Goal: Information Seeking & Learning: Find specific fact

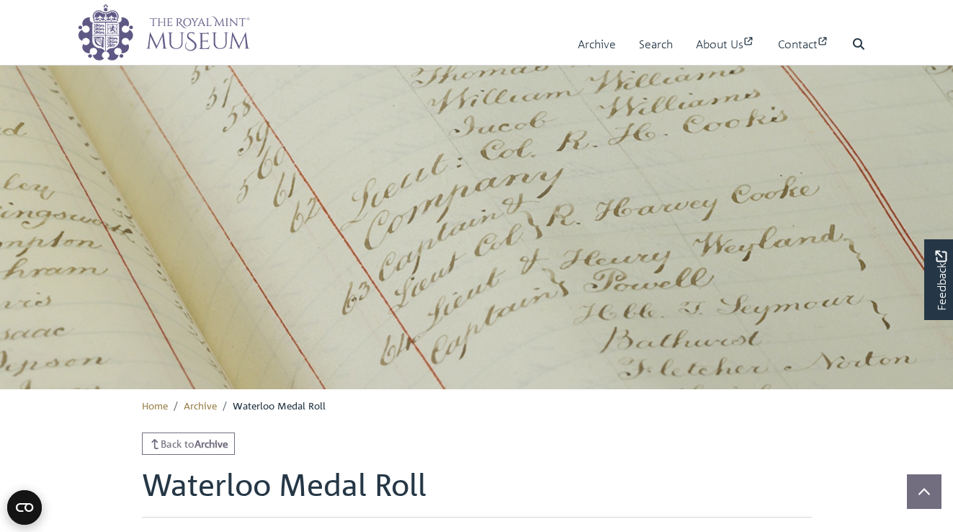
scroll to position [465, 0]
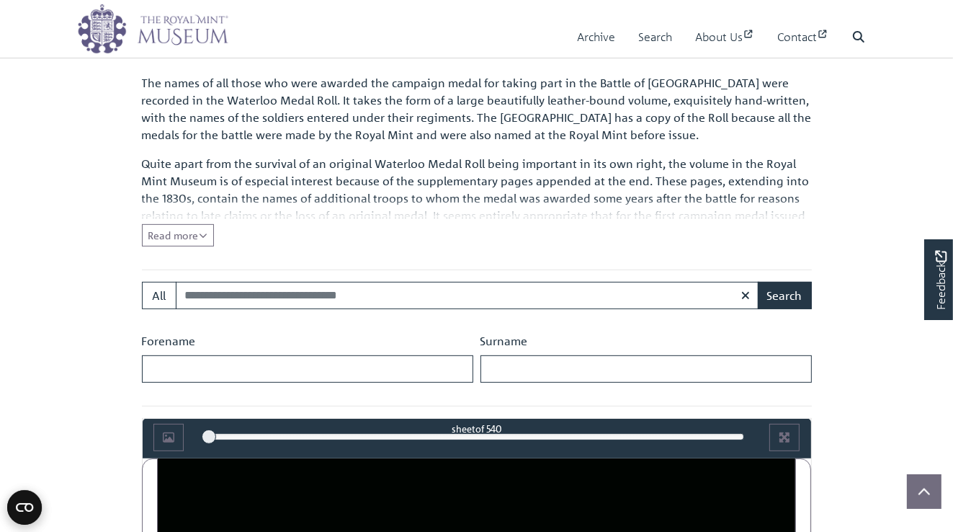
click at [196, 294] on input "Search:" at bounding box center [467, 295] width 583 height 27
click at [108, 312] on body "Menu Archive Search About Us Contact" at bounding box center [476, 502] width 953 height 1935
click at [164, 365] on input "Forename" at bounding box center [307, 368] width 331 height 27
type input "*******"
click at [495, 368] on input "Surname" at bounding box center [645, 368] width 331 height 27
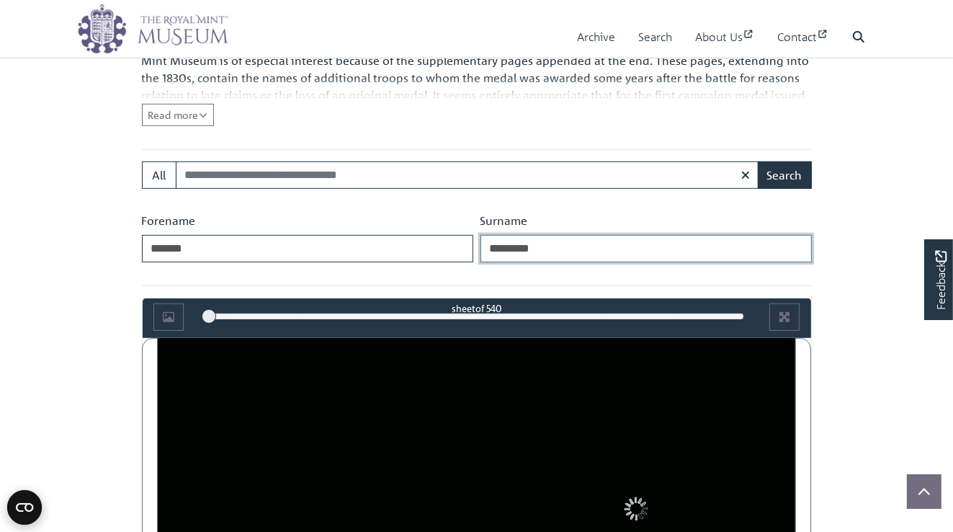
scroll to position [609, 0]
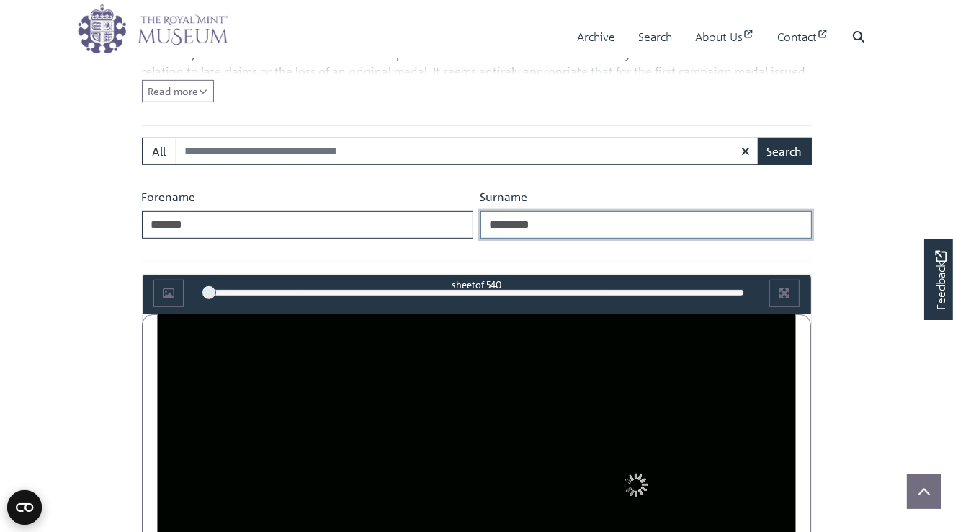
type input "*********"
click at [847, 267] on body "Menu Archive Search About Us Contact" at bounding box center [476, 358] width 953 height 1935
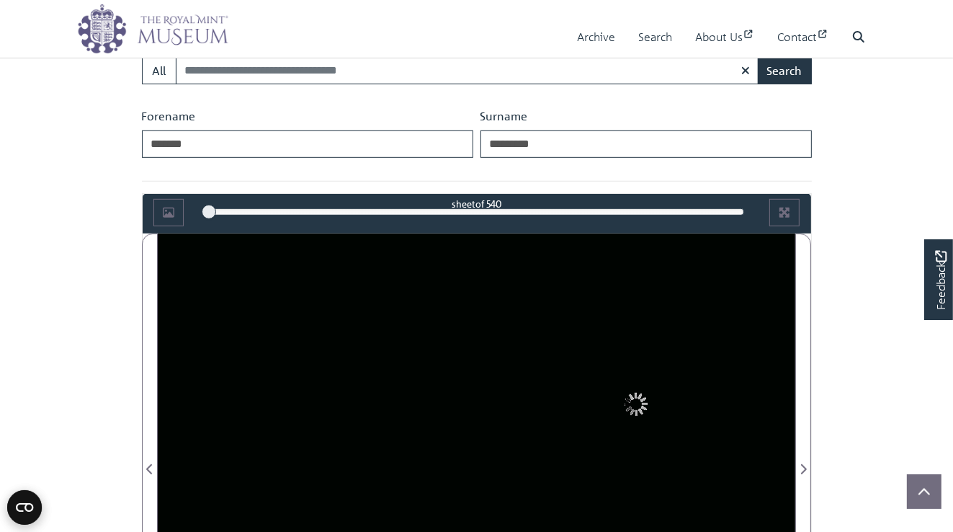
scroll to position [608, 0]
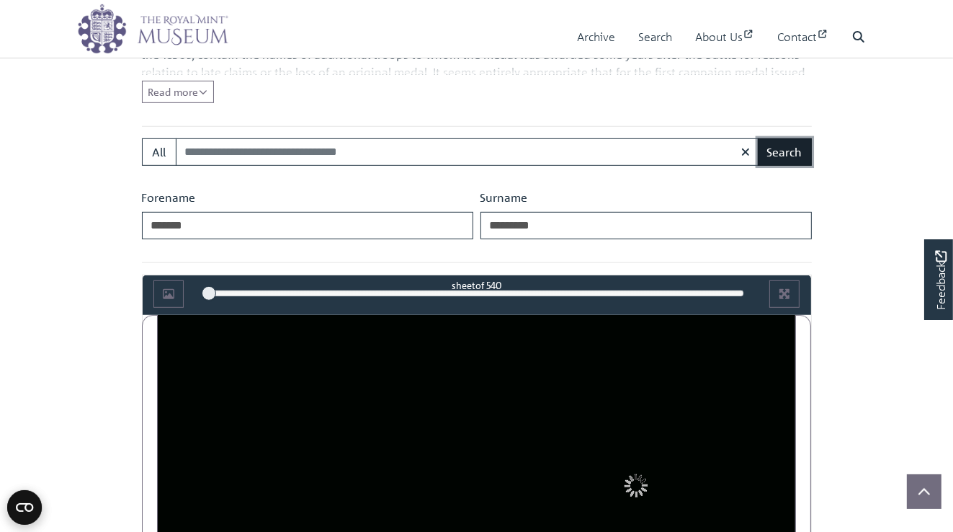
click at [784, 150] on button "Search" at bounding box center [785, 151] width 54 height 27
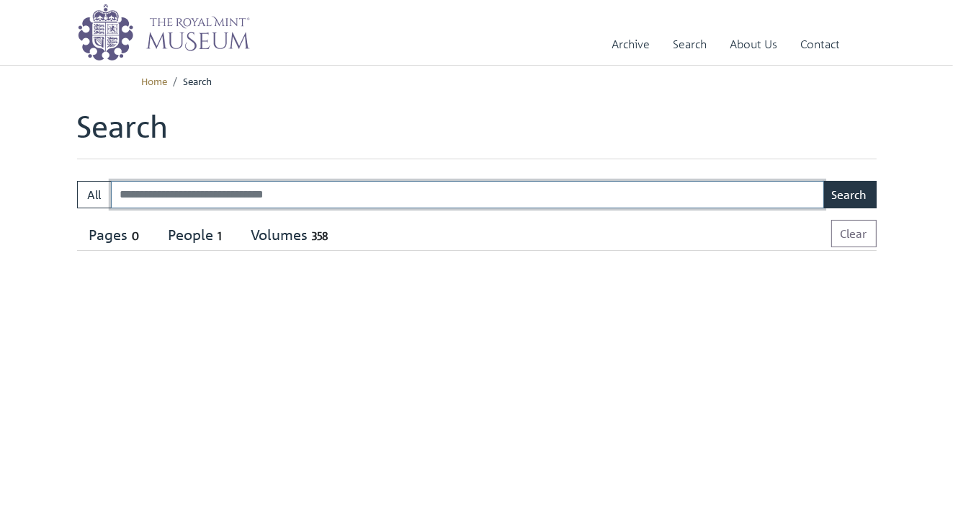
select select "****"
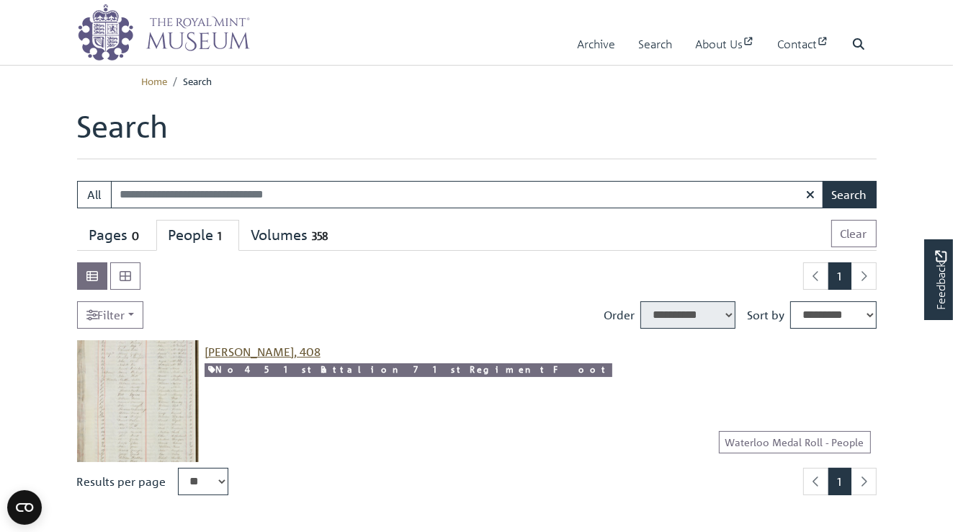
click at [245, 353] on span "[PERSON_NAME], 408" at bounding box center [263, 351] width 116 height 14
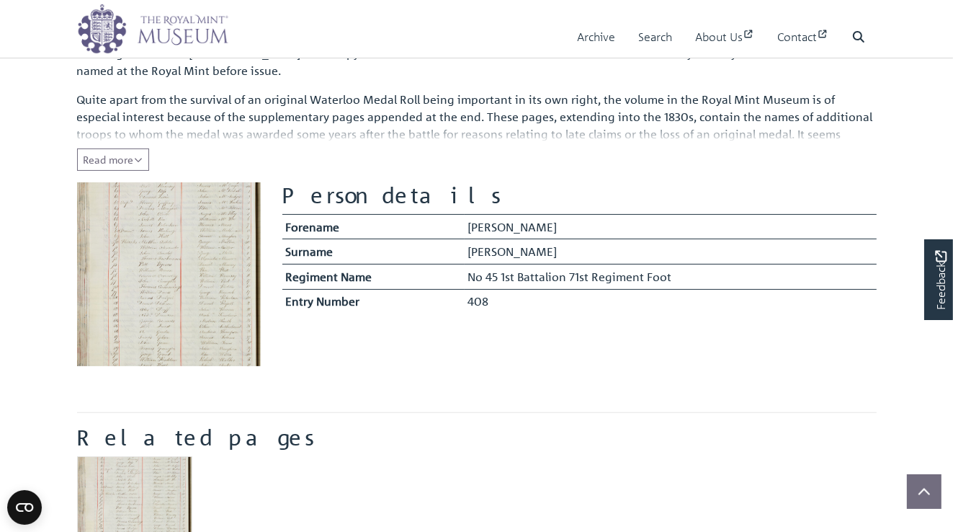
scroll to position [144, 0]
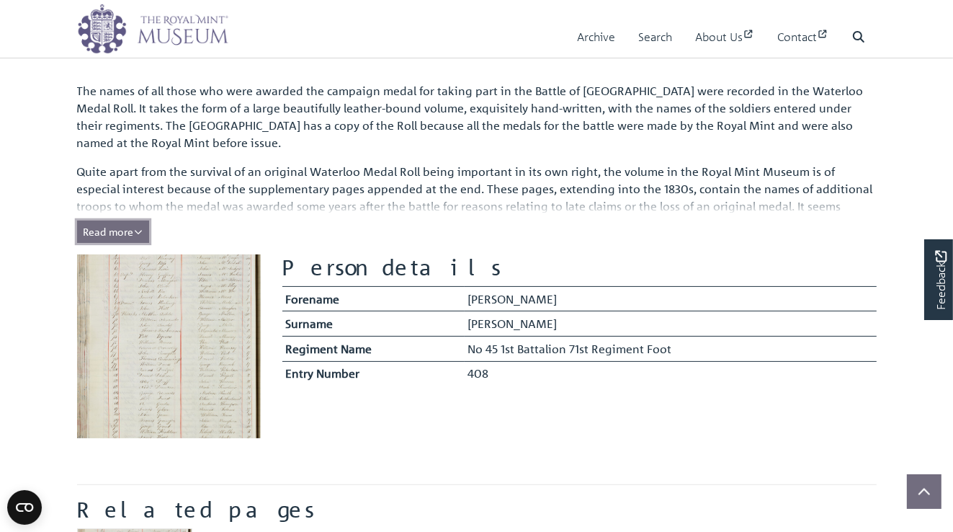
click at [97, 228] on span "Read more" at bounding box center [113, 231] width 59 height 13
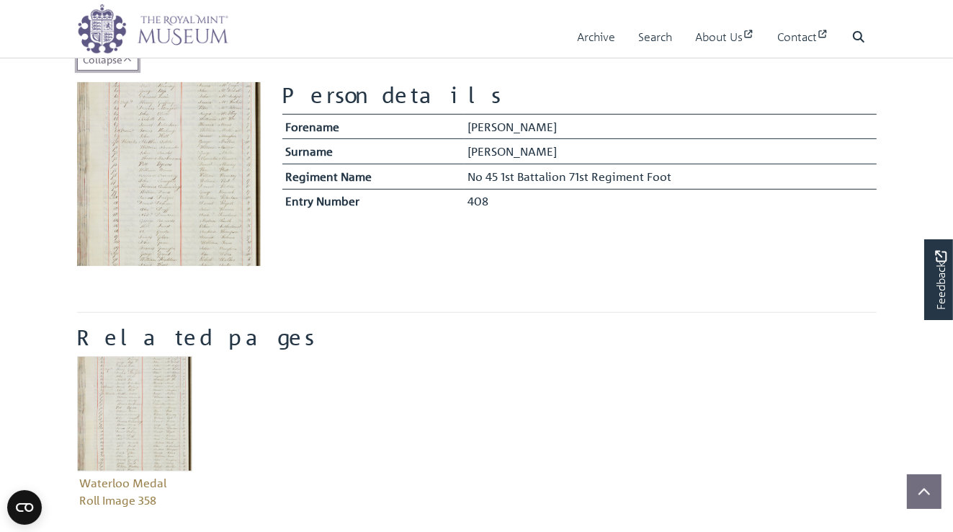
scroll to position [432, 0]
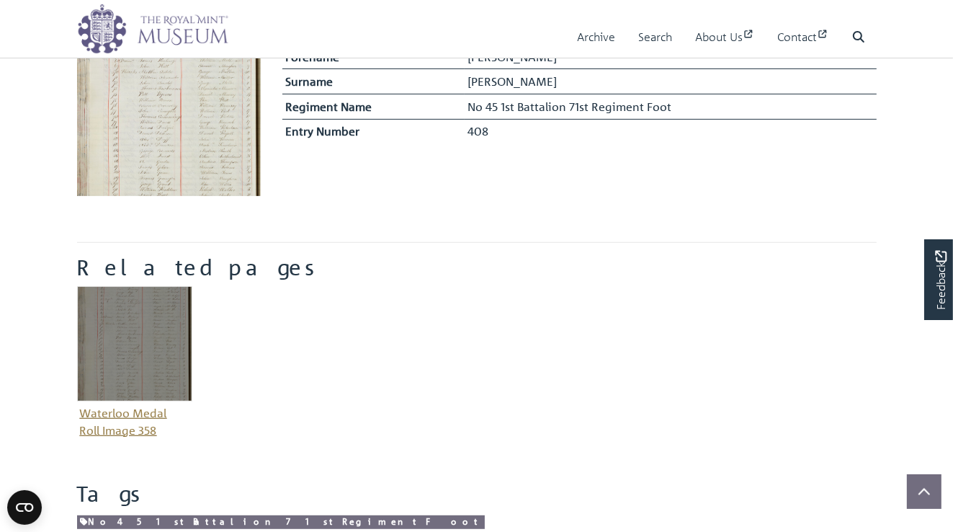
click at [127, 341] on img "Item related to this entity" at bounding box center [134, 343] width 115 height 115
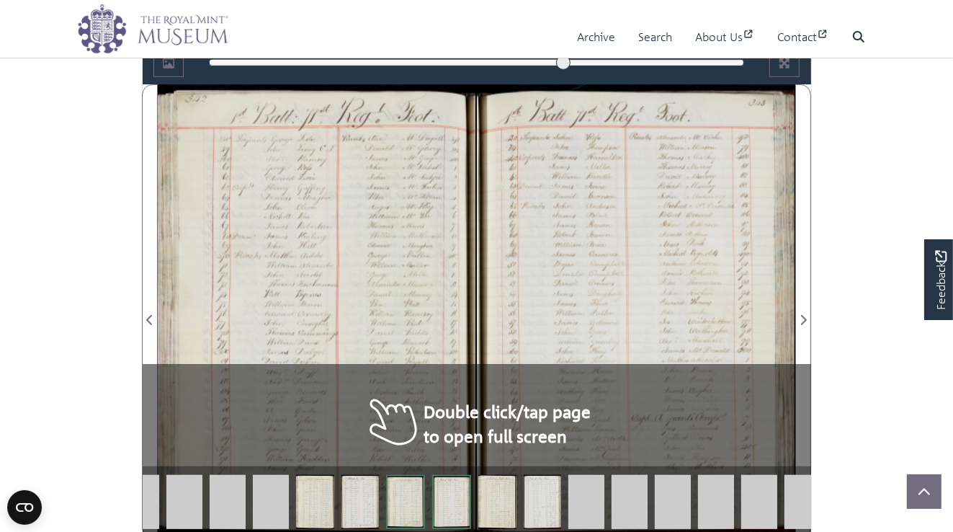
scroll to position [859, 0]
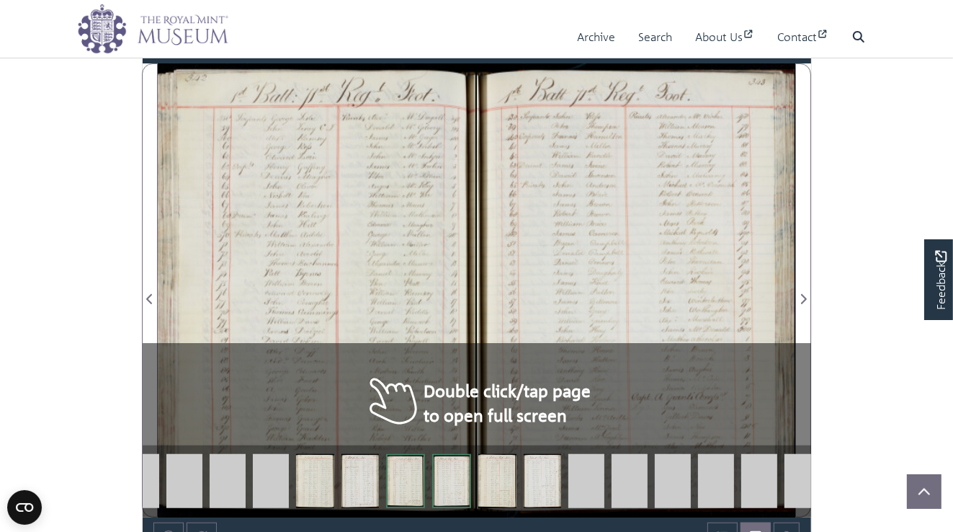
click at [400, 400] on div at bounding box center [317, 290] width 318 height 454
click at [398, 400] on div at bounding box center [317, 290] width 318 height 454
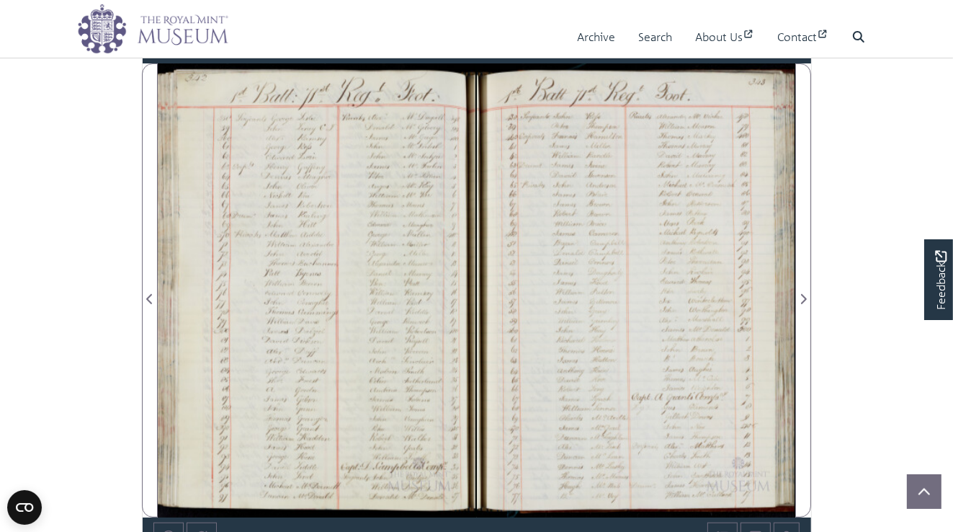
drag, startPoint x: 351, startPoint y: 199, endPoint x: 547, endPoint y: 281, distance: 213.1
click at [547, 281] on div at bounding box center [636, 290] width 318 height 454
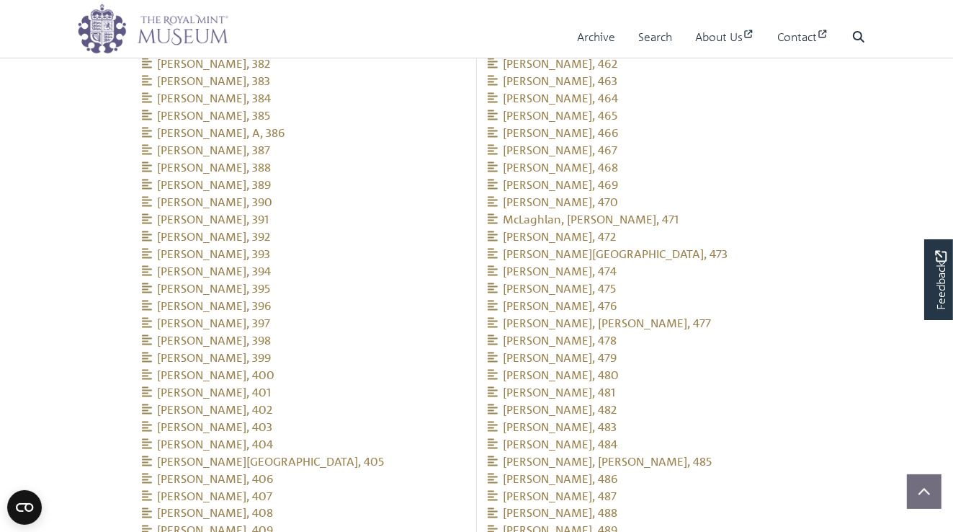
scroll to position [1940, 0]
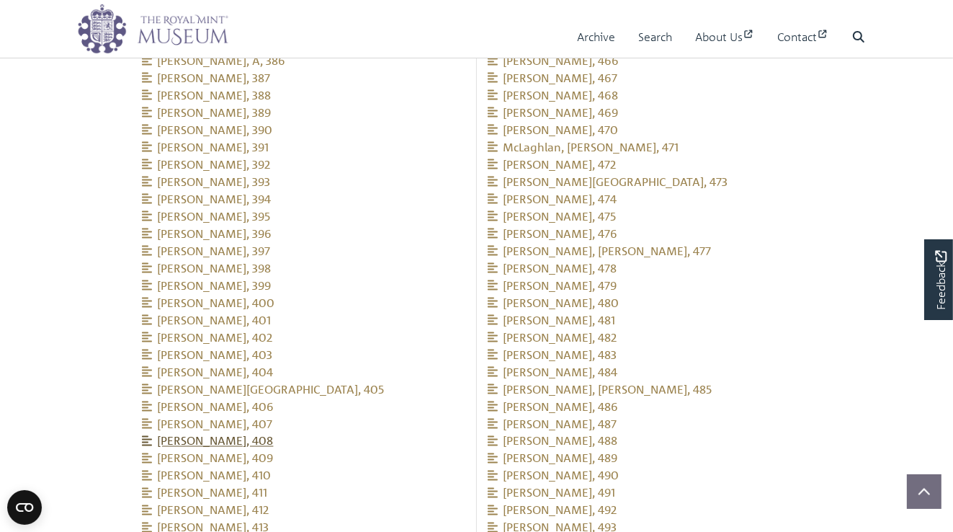
click at [233, 434] on span "[PERSON_NAME], 408" at bounding box center [208, 441] width 132 height 14
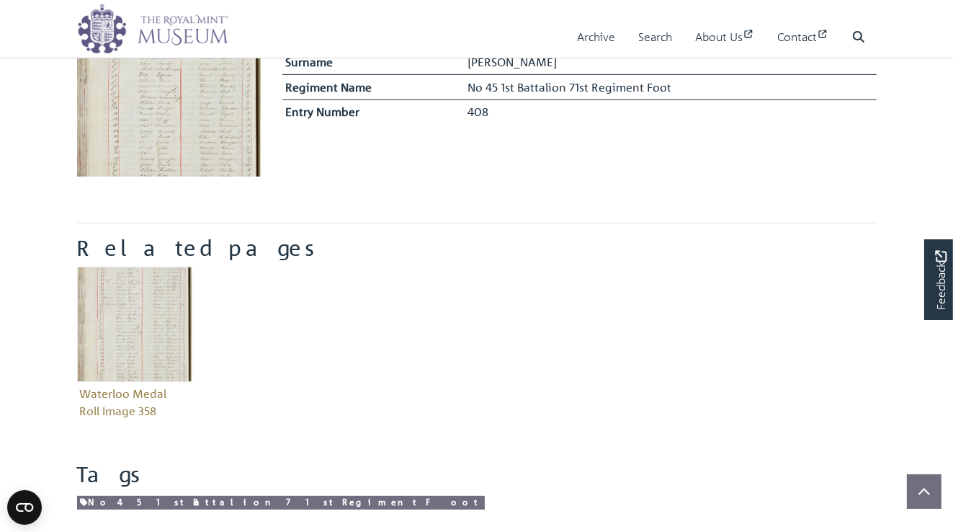
scroll to position [432, 0]
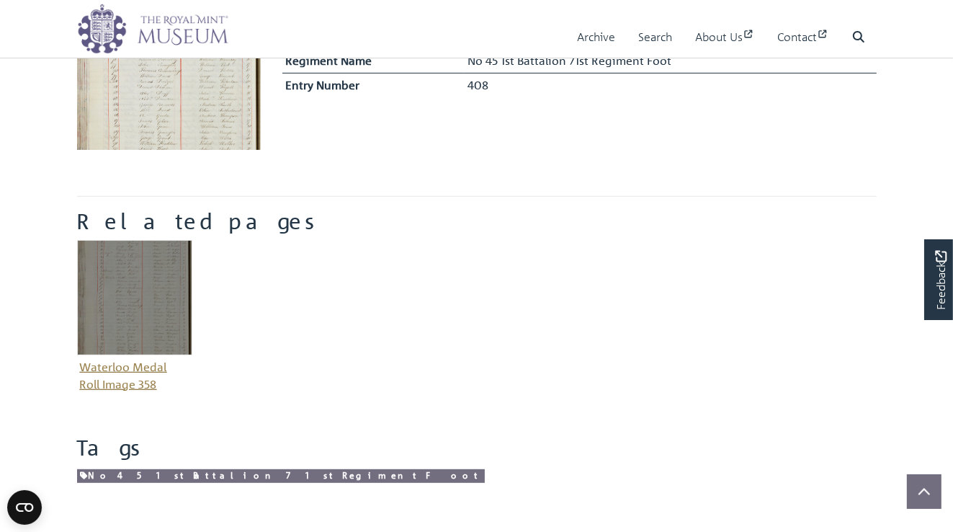
click at [136, 287] on img "Item related to this entity" at bounding box center [134, 297] width 115 height 115
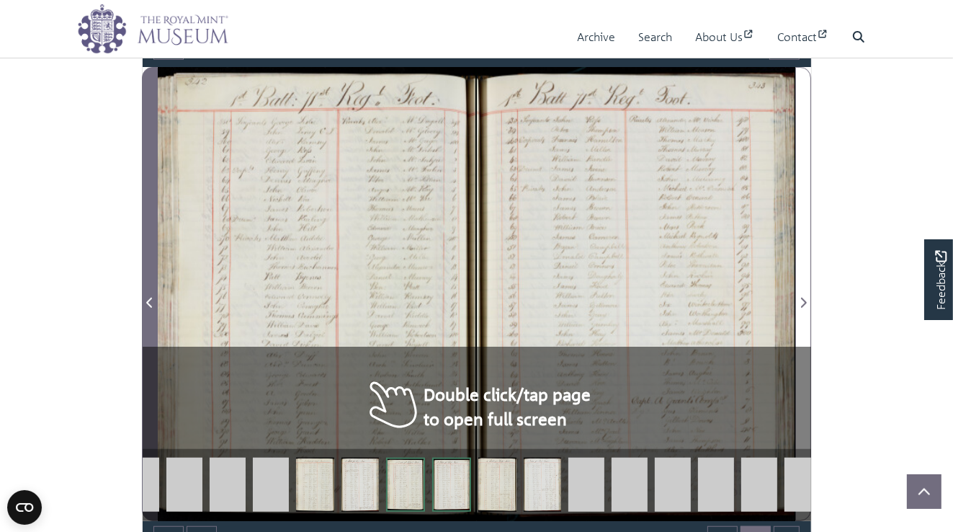
scroll to position [859, 0]
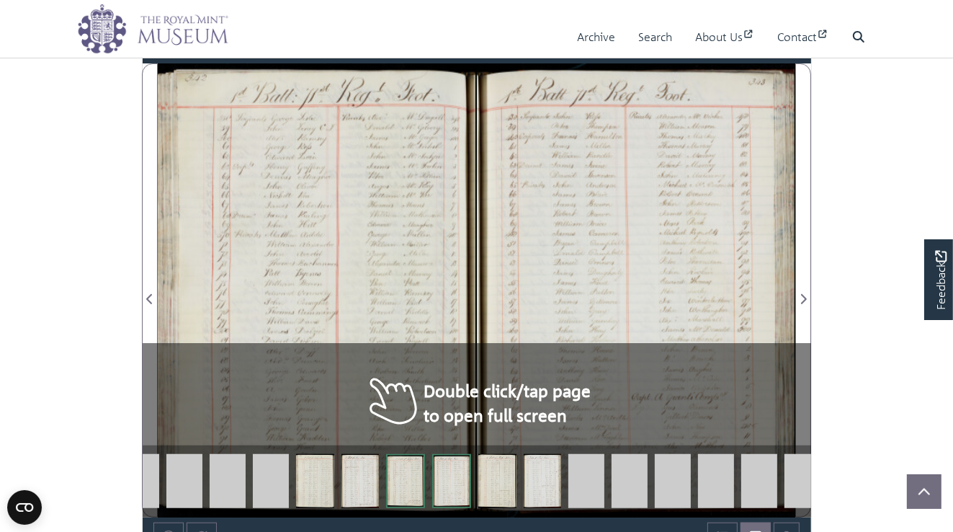
click at [380, 356] on div at bounding box center [317, 290] width 318 height 454
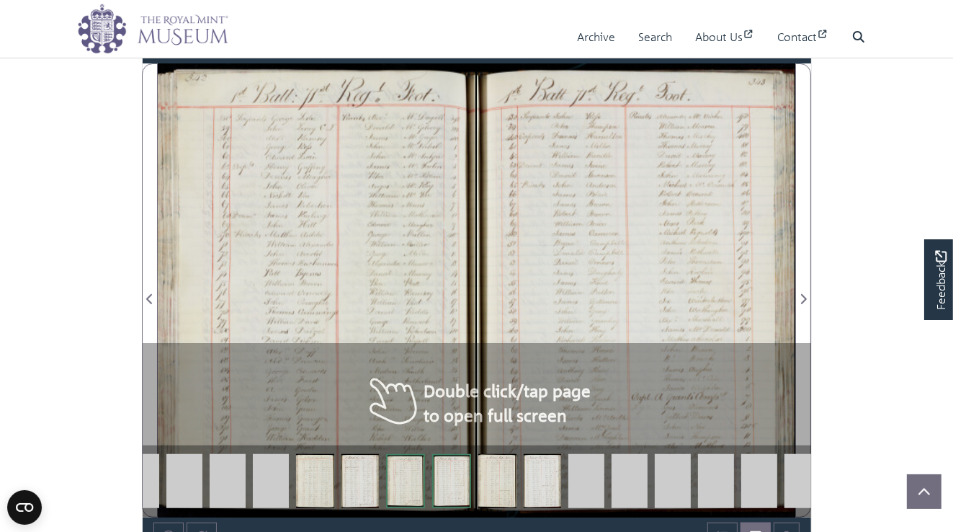
click at [380, 357] on div at bounding box center [317, 290] width 318 height 454
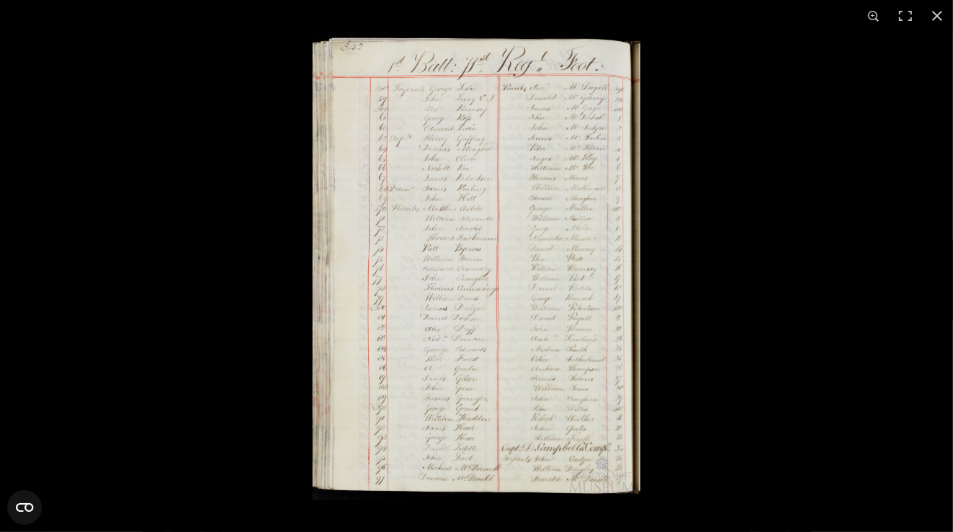
click at [395, 297] on img at bounding box center [476, 266] width 329 height 468
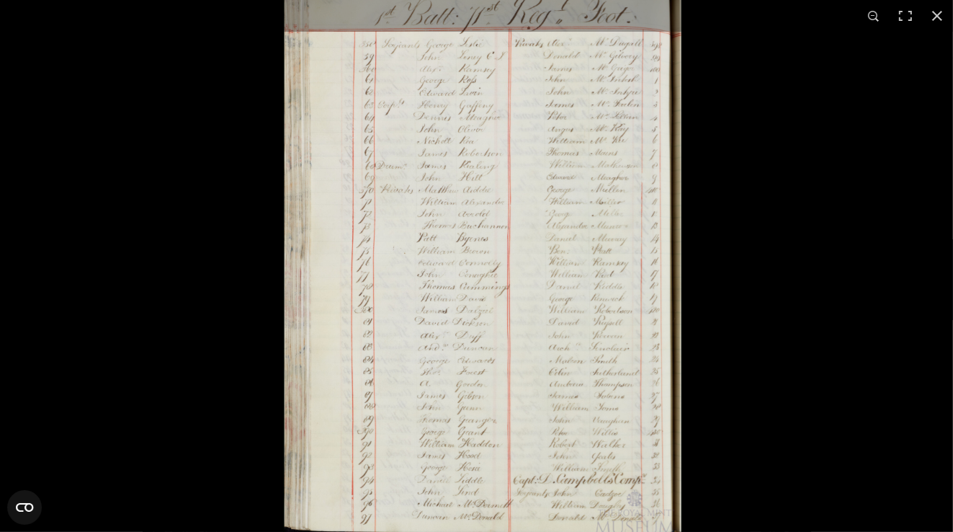
click at [395, 297] on img at bounding box center [483, 260] width 399 height 568
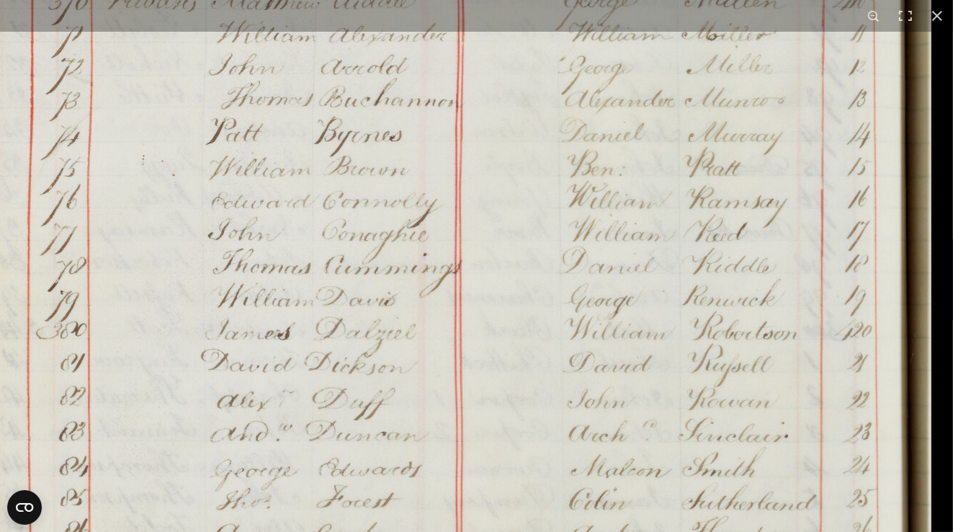
click at [403, 517] on img at bounding box center [388, 192] width 1093 height 1556
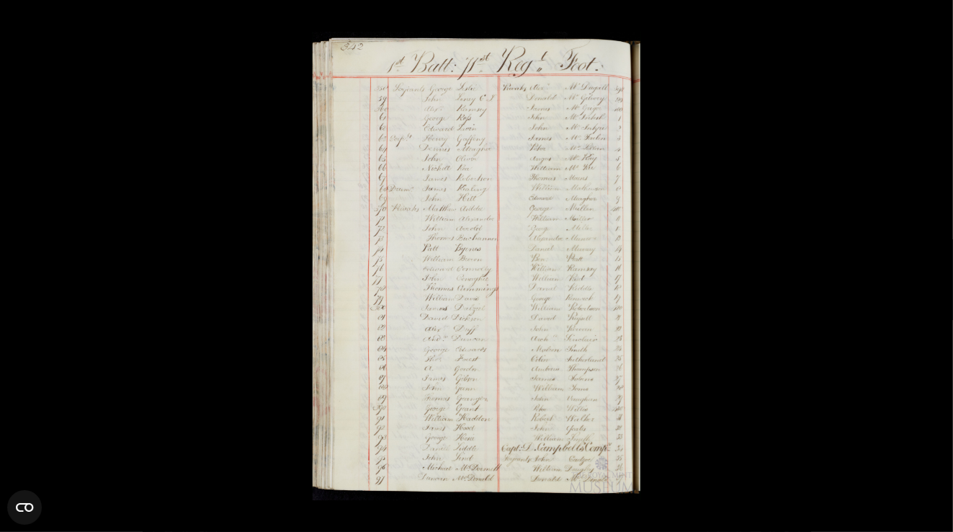
click at [779, 279] on div at bounding box center [788, 298] width 953 height 532
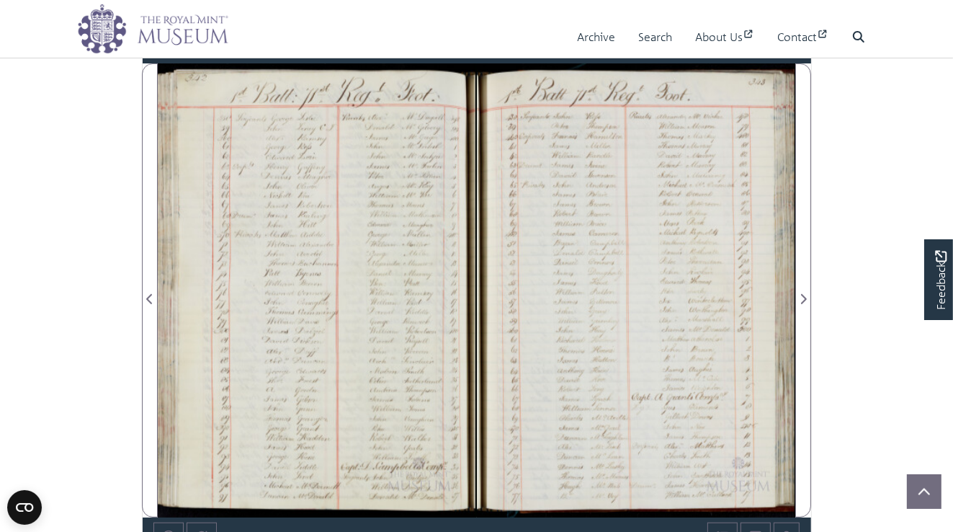
click at [651, 345] on div at bounding box center [636, 290] width 318 height 454
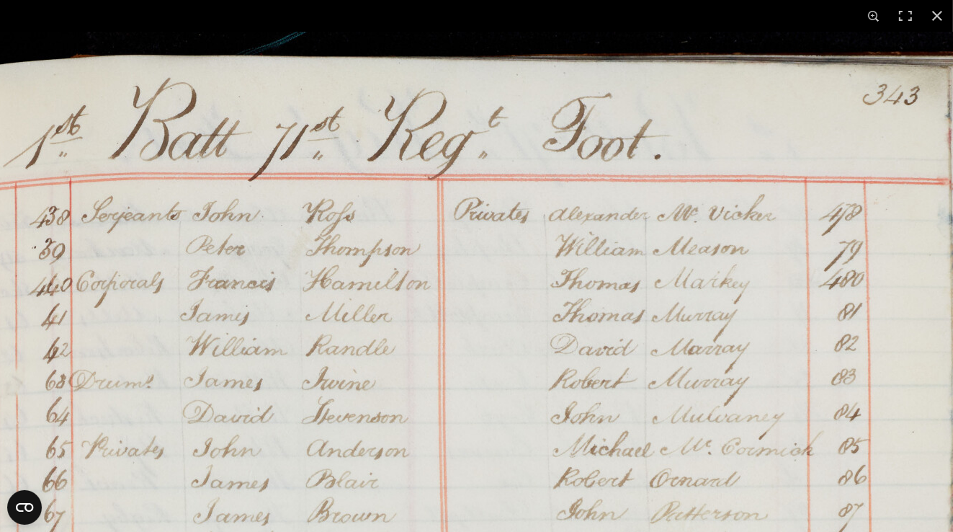
scroll to position [571, 0]
click at [869, 14] on button at bounding box center [874, 16] width 32 height 32
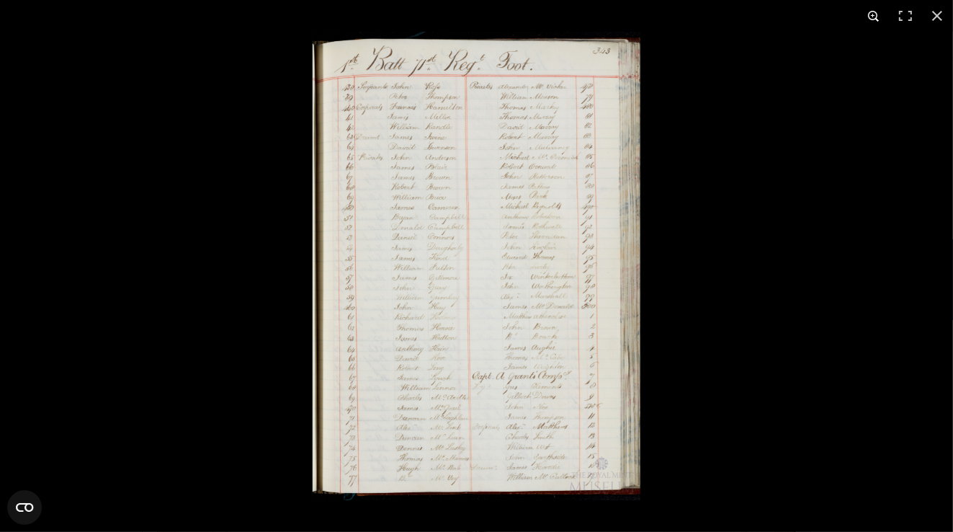
click at [869, 14] on button at bounding box center [874, 16] width 32 height 32
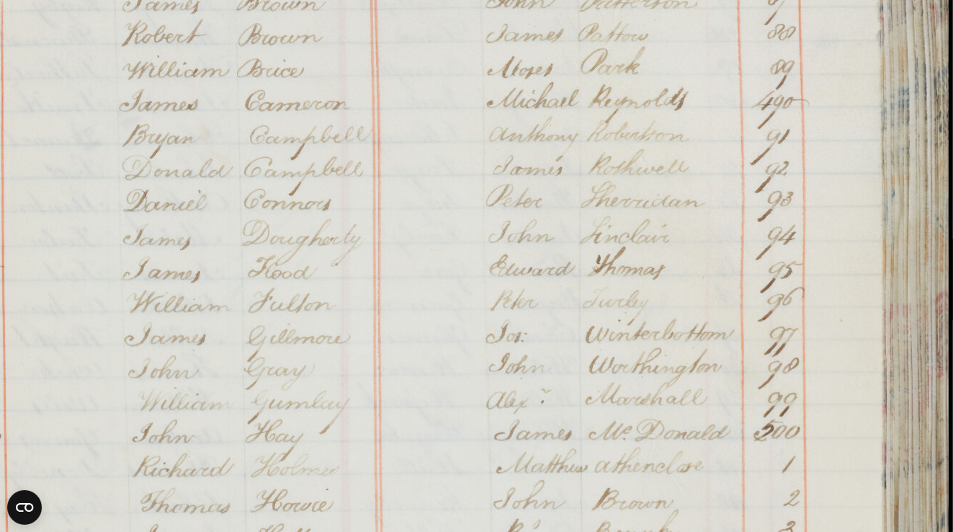
click at [756, 1] on div "1 / 1" at bounding box center [476, 266] width 953 height 532
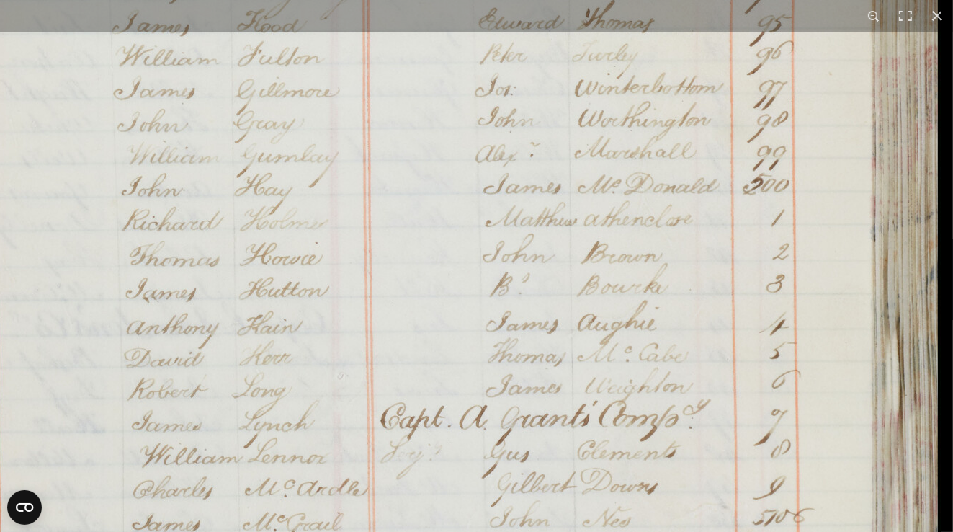
click at [674, 73] on img at bounding box center [394, 52] width 1093 height 1556
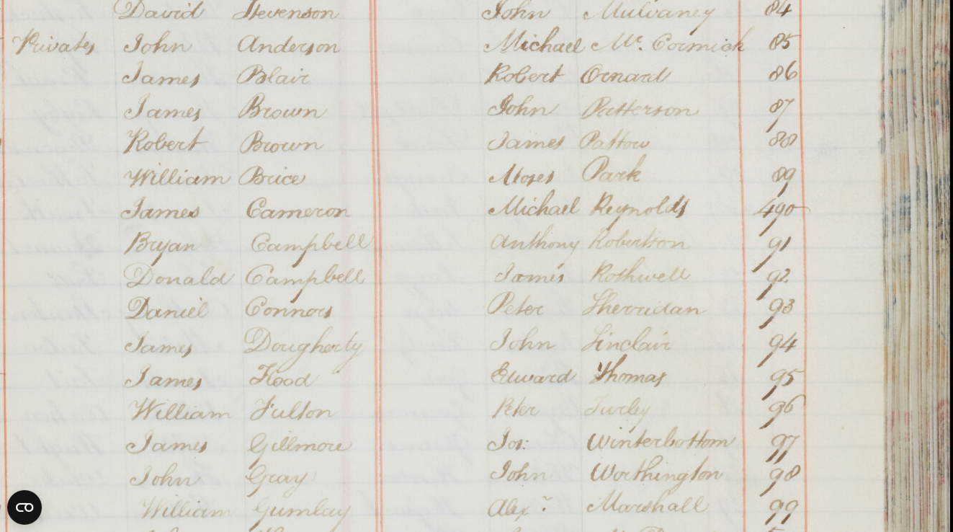
click at [393, 187] on img at bounding box center [406, 406] width 1093 height 1556
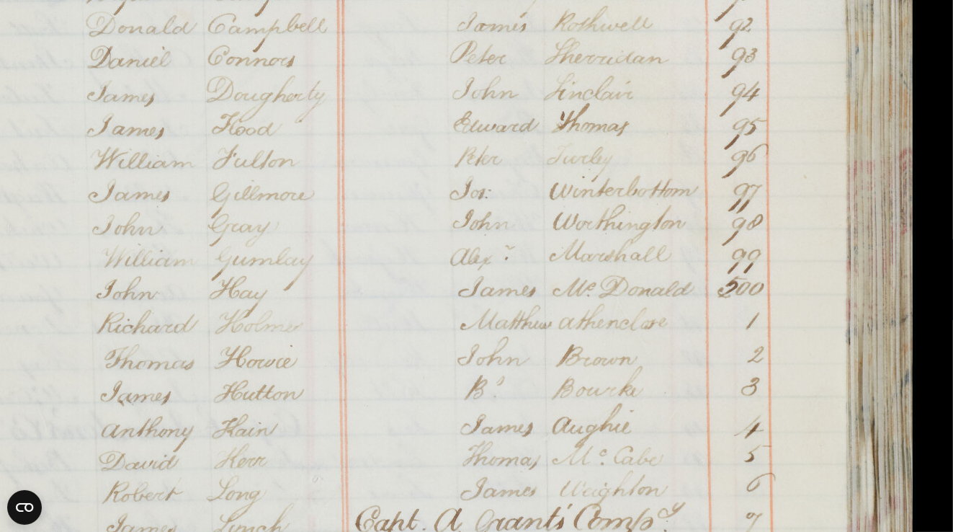
click at [395, 138] on img at bounding box center [369, 155] width 1093 height 1556
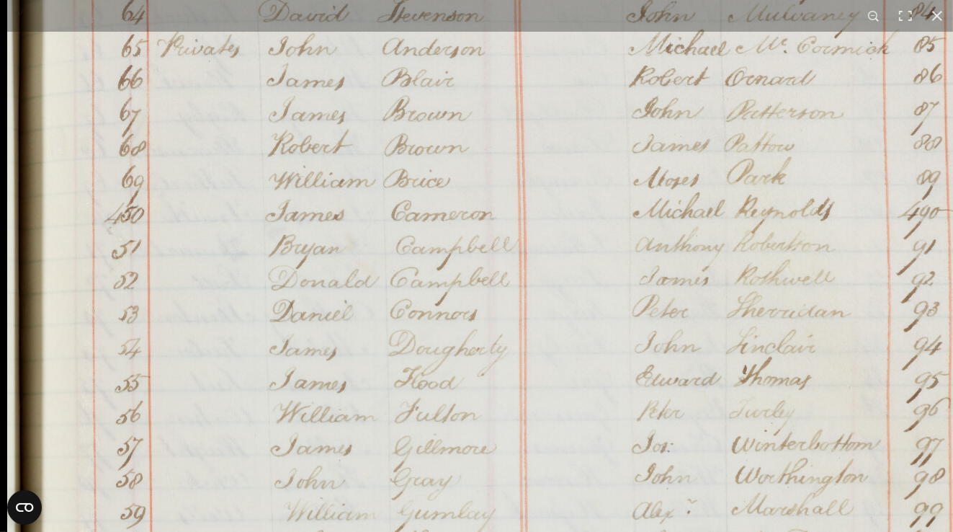
click at [536, 517] on img at bounding box center [551, 408] width 1093 height 1556
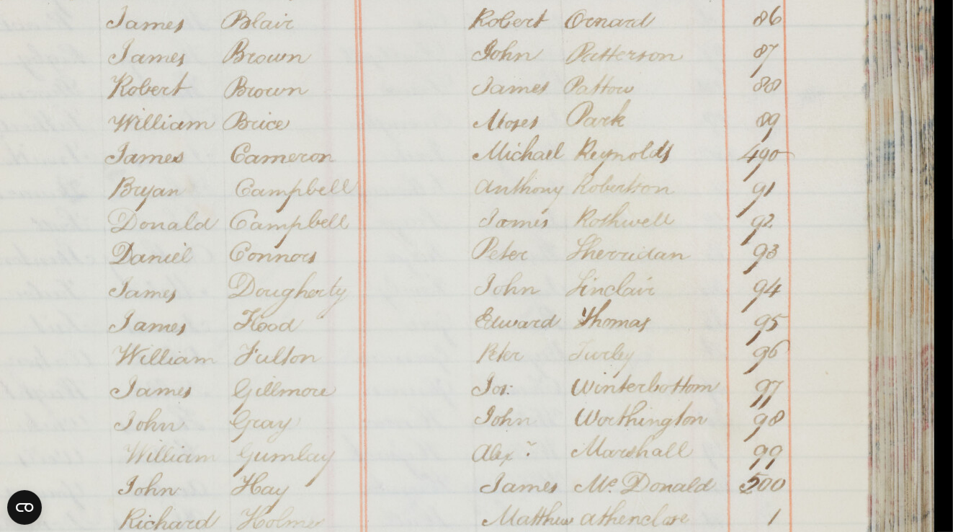
click at [426, 421] on img at bounding box center [390, 351] width 1093 height 1556
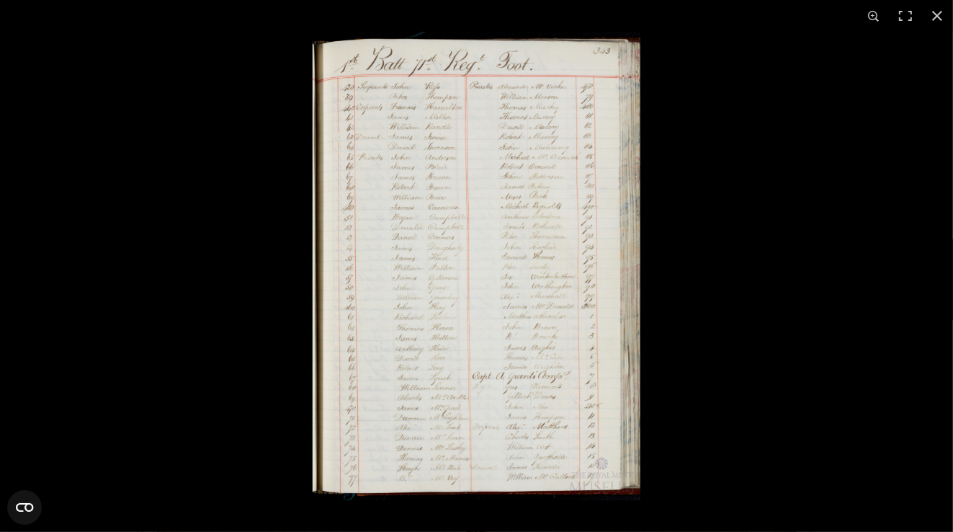
click at [545, 352] on img at bounding box center [476, 266] width 329 height 468
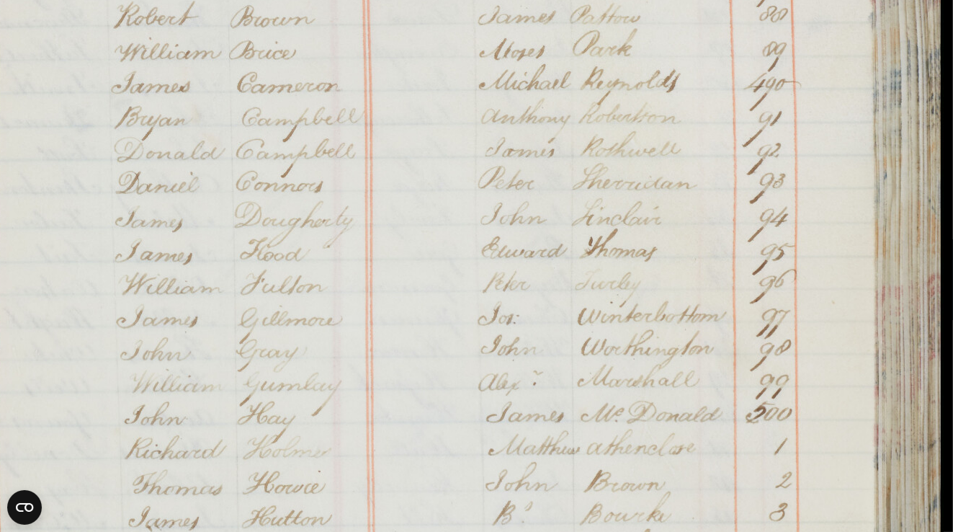
click at [346, 370] on img at bounding box center [397, 280] width 1093 height 1556
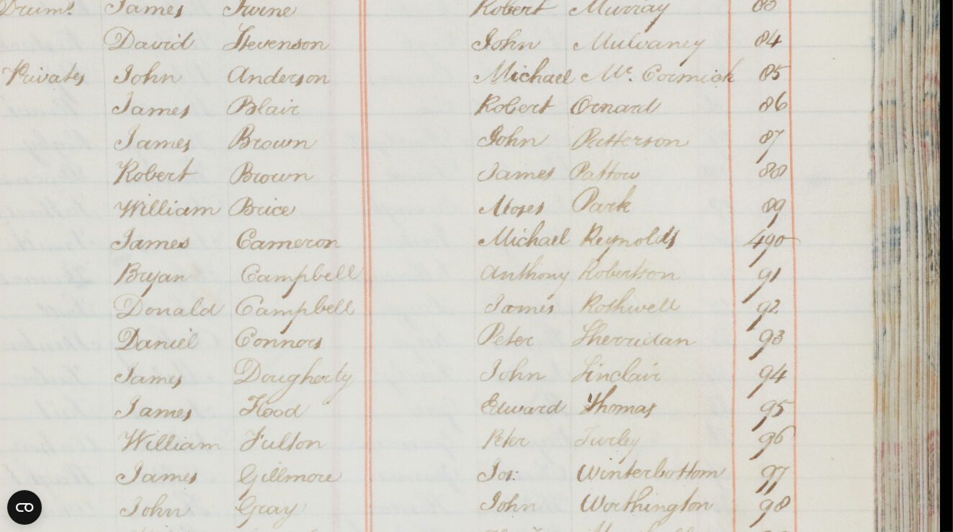
click at [382, 364] on img at bounding box center [396, 437] width 1093 height 1556
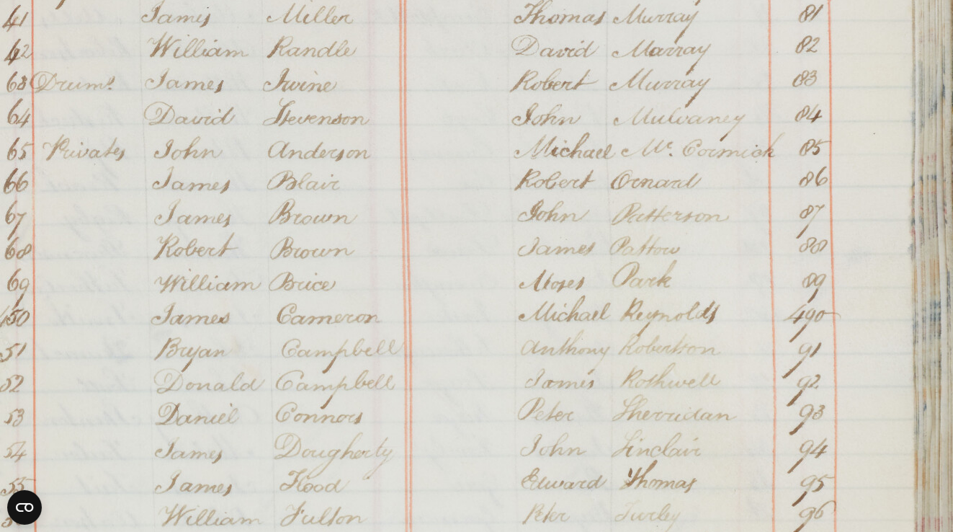
click at [419, 311] on img at bounding box center [437, 511] width 1093 height 1556
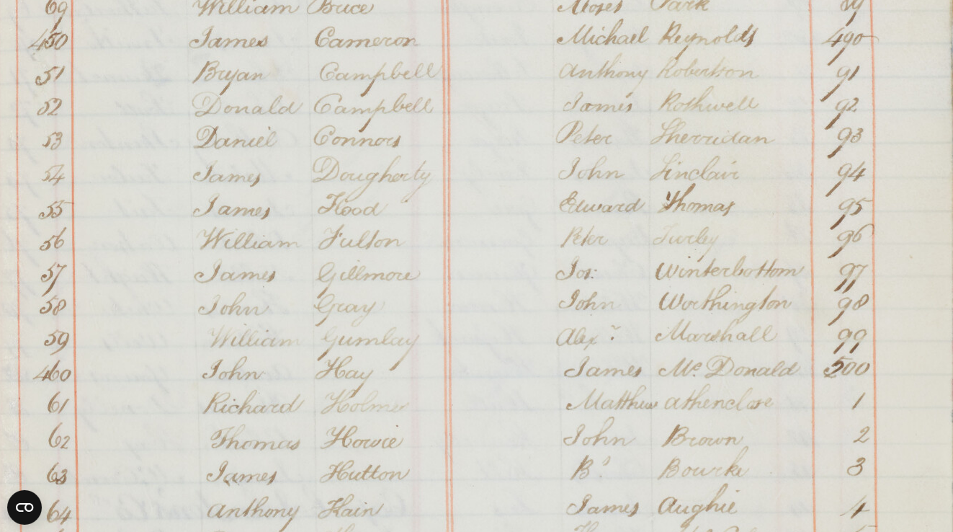
click at [514, 14] on div "1 / 1" at bounding box center [476, 266] width 953 height 532
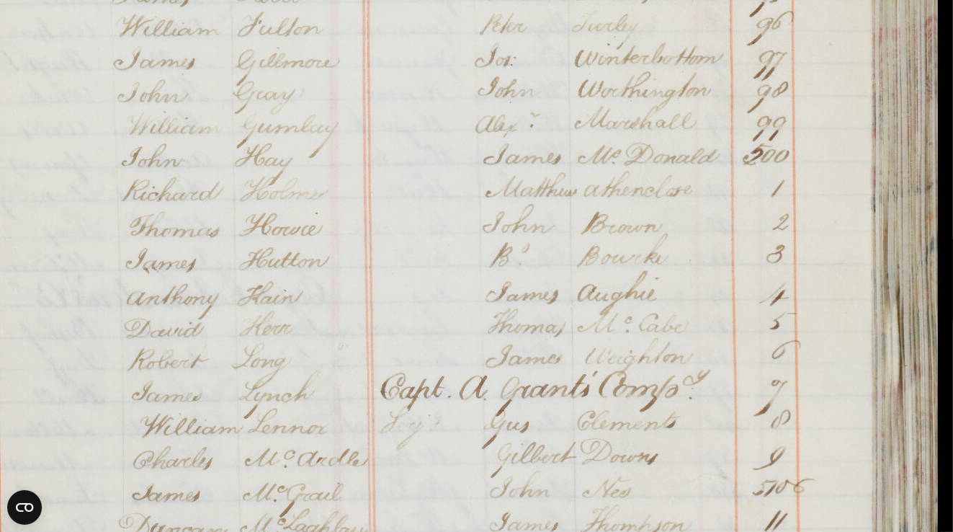
click at [406, 479] on img at bounding box center [394, 22] width 1093 height 1556
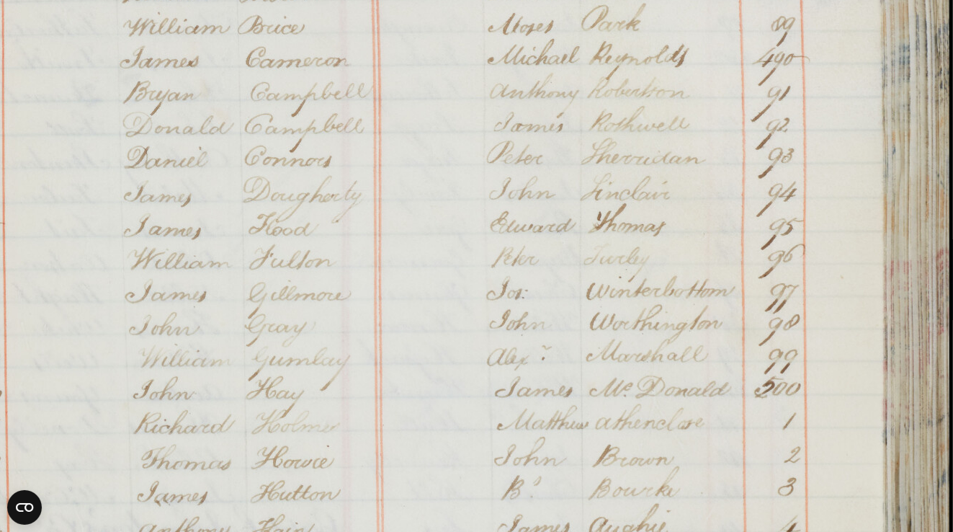
click at [454, 366] on img at bounding box center [406, 255] width 1093 height 1556
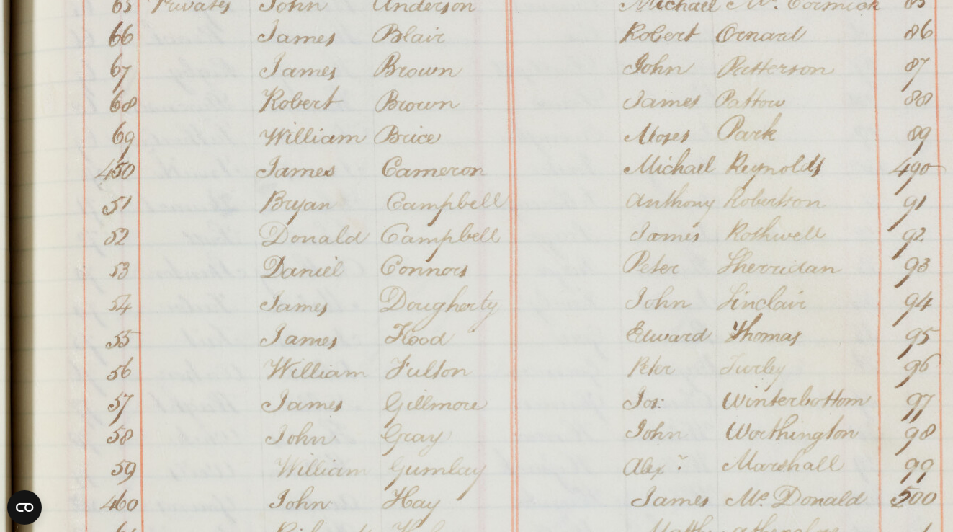
click at [599, 117] on img at bounding box center [542, 365] width 1093 height 1556
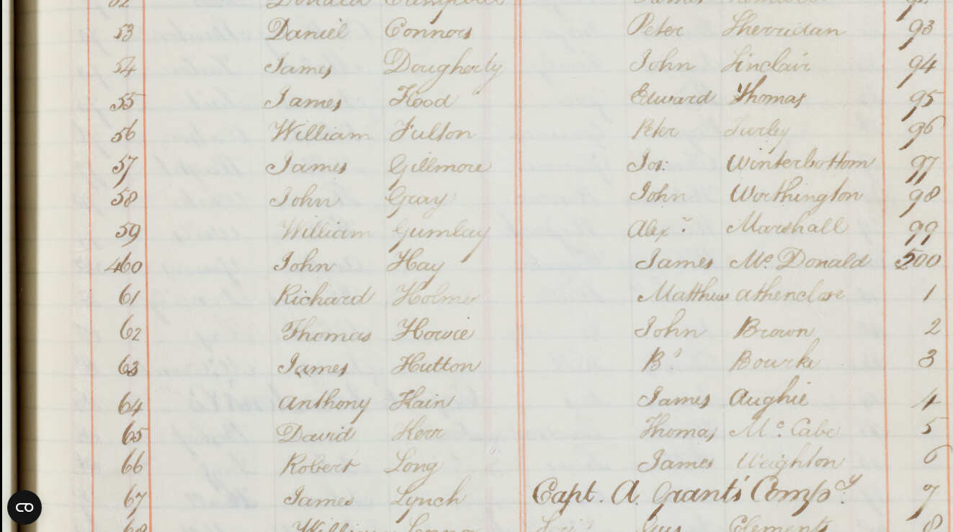
click at [594, 130] on img at bounding box center [546, 127] width 1093 height 1556
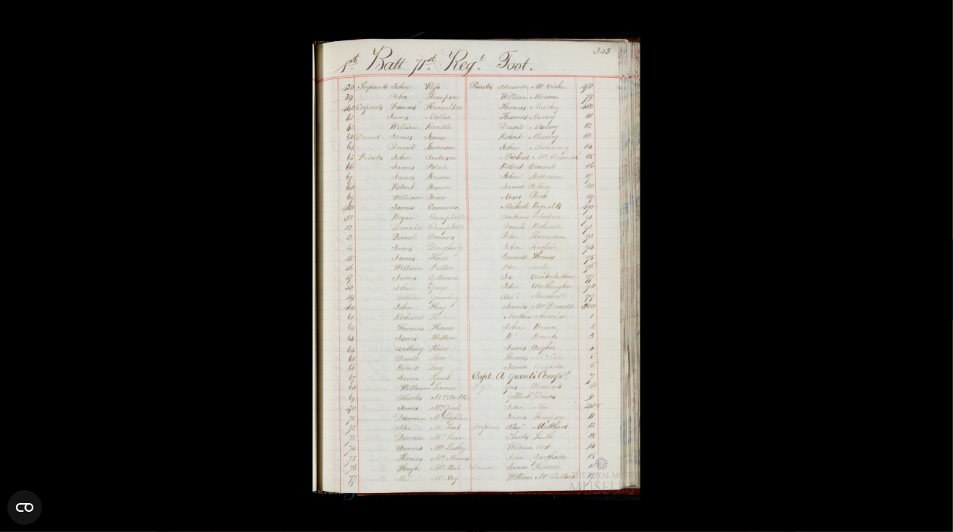
click at [499, 324] on img at bounding box center [476, 266] width 329 height 468
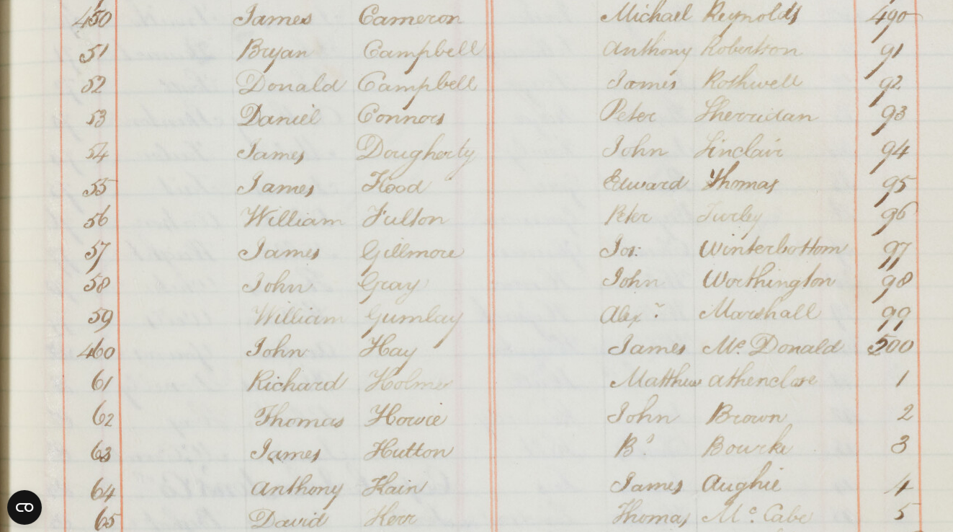
click at [511, 408] on img at bounding box center [519, 213] width 1093 height 1556
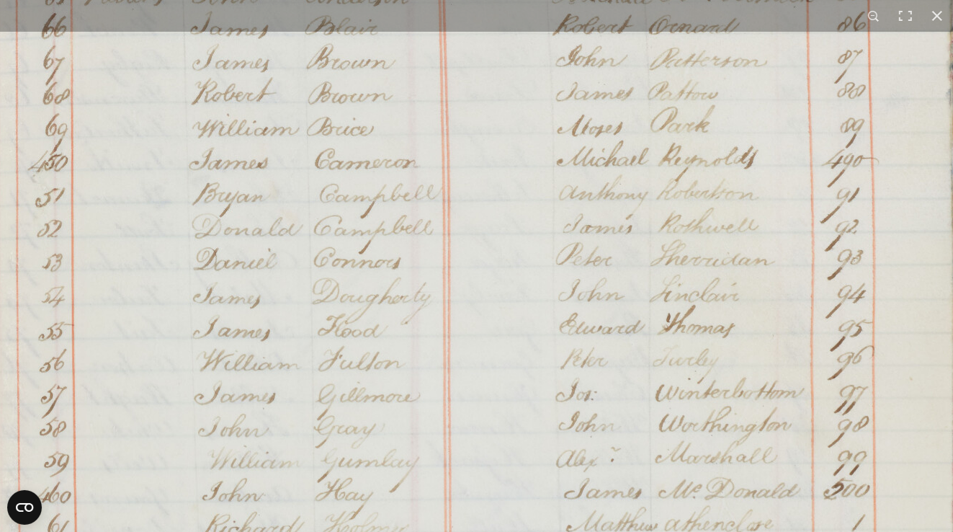
click at [475, 424] on img at bounding box center [475, 357] width 1093 height 1556
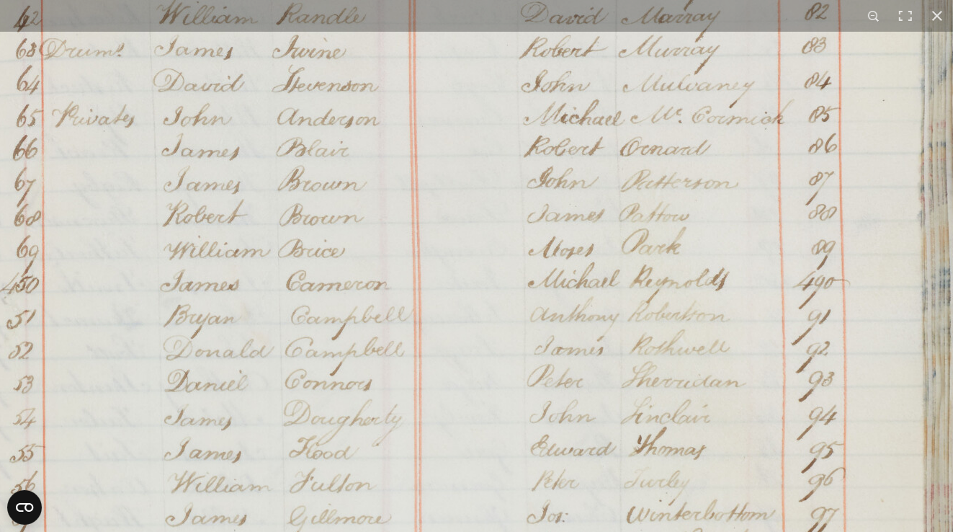
click at [461, 434] on img at bounding box center [446, 478] width 1093 height 1556
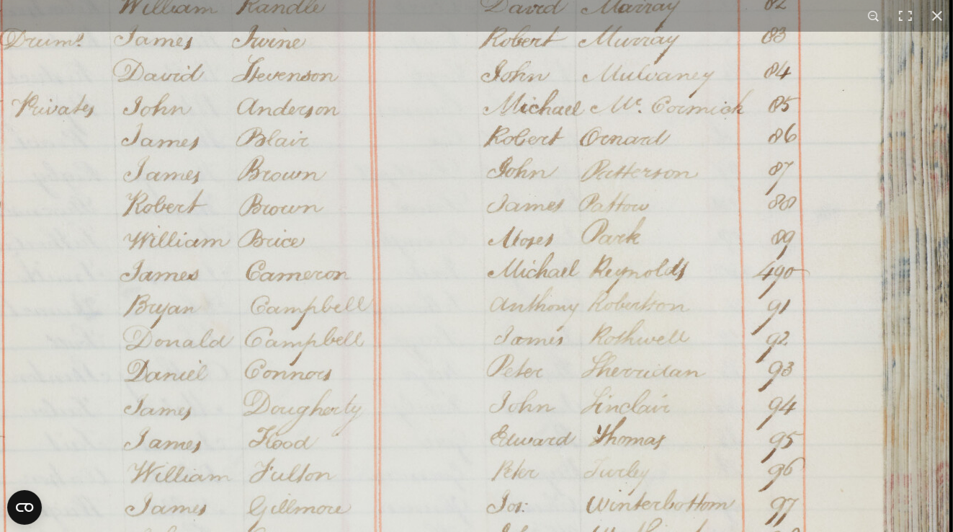
click at [426, 286] on img at bounding box center [406, 468] width 1093 height 1556
click at [454, 392] on img at bounding box center [406, 468] width 1093 height 1556
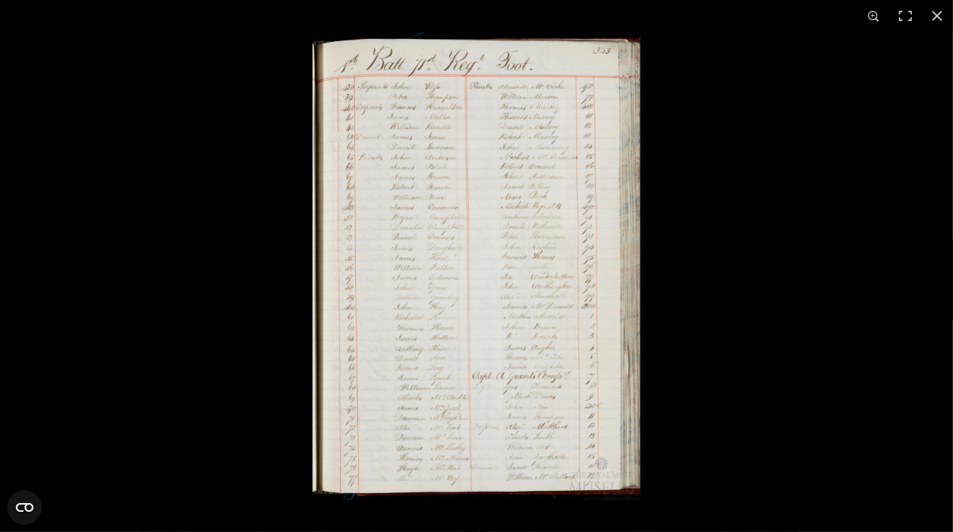
click at [470, 360] on img at bounding box center [476, 266] width 329 height 468
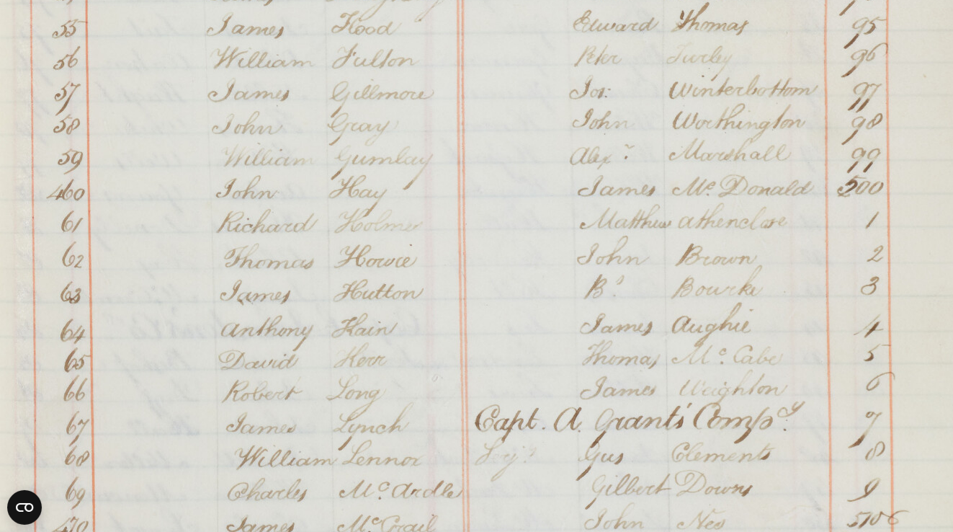
click at [484, 326] on img at bounding box center [488, 54] width 1093 height 1556
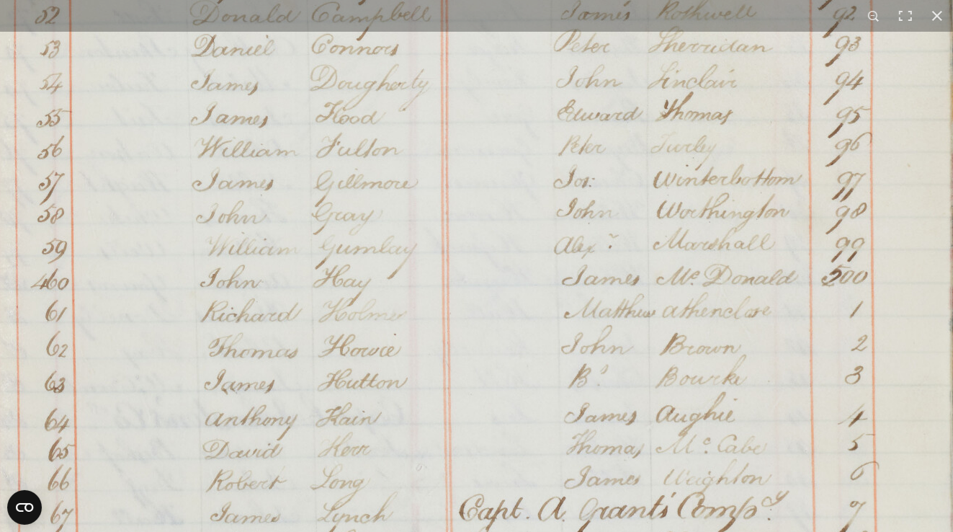
click at [484, 367] on img at bounding box center [473, 143] width 1093 height 1556
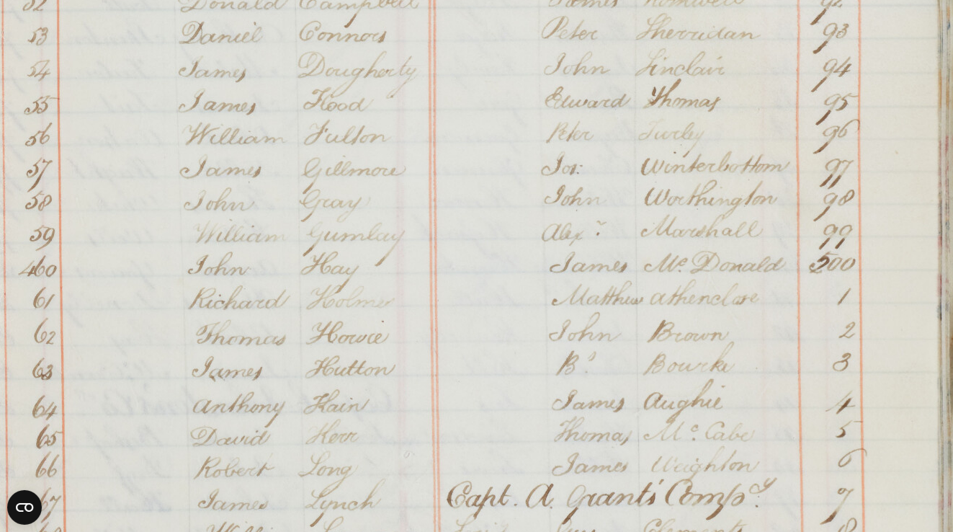
click at [477, 318] on img at bounding box center [460, 130] width 1093 height 1556
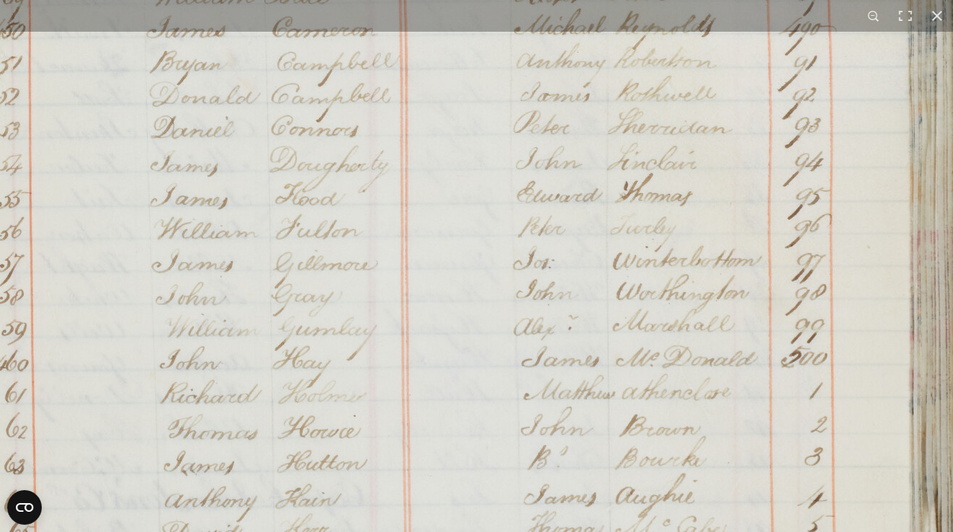
click at [465, 357] on img at bounding box center [432, 225] width 1093 height 1556
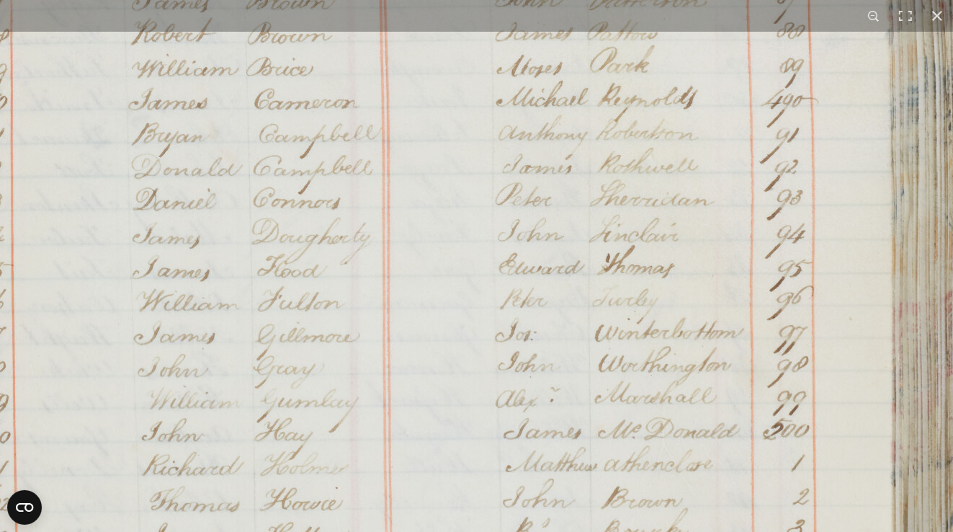
click at [473, 332] on img at bounding box center [414, 297] width 1093 height 1556
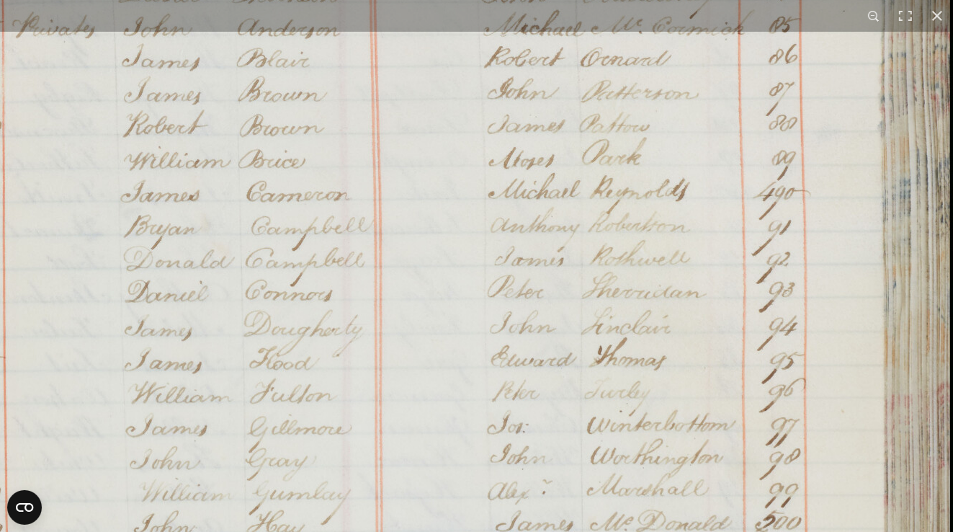
click at [467, 346] on img at bounding box center [406, 389] width 1093 height 1556
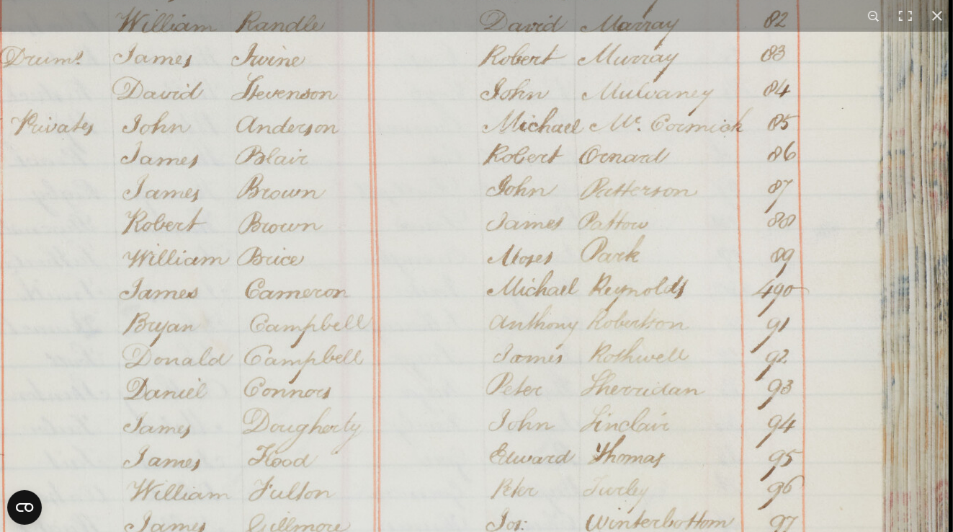
click at [460, 352] on img at bounding box center [405, 486] width 1093 height 1556
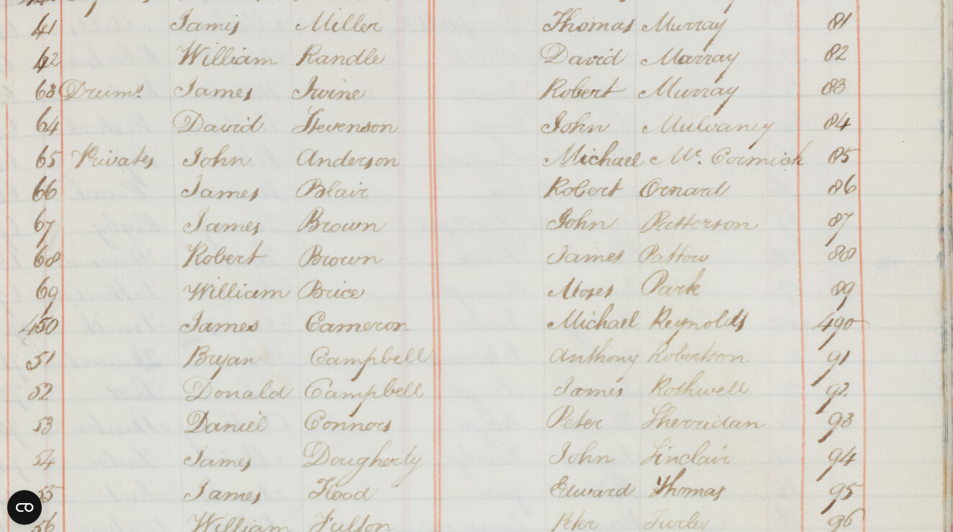
click at [517, 176] on img at bounding box center [465, 519] width 1093 height 1556
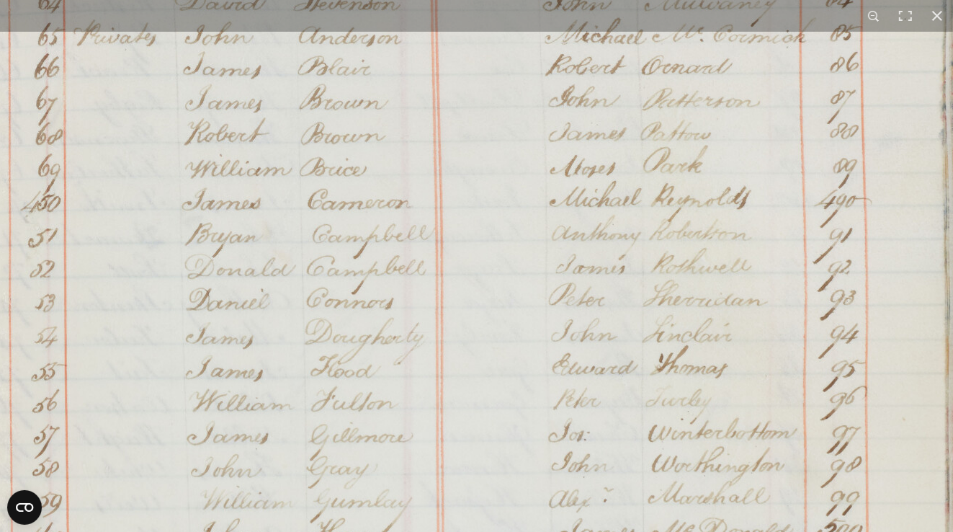
click at [519, 188] on img at bounding box center [467, 397] width 1093 height 1556
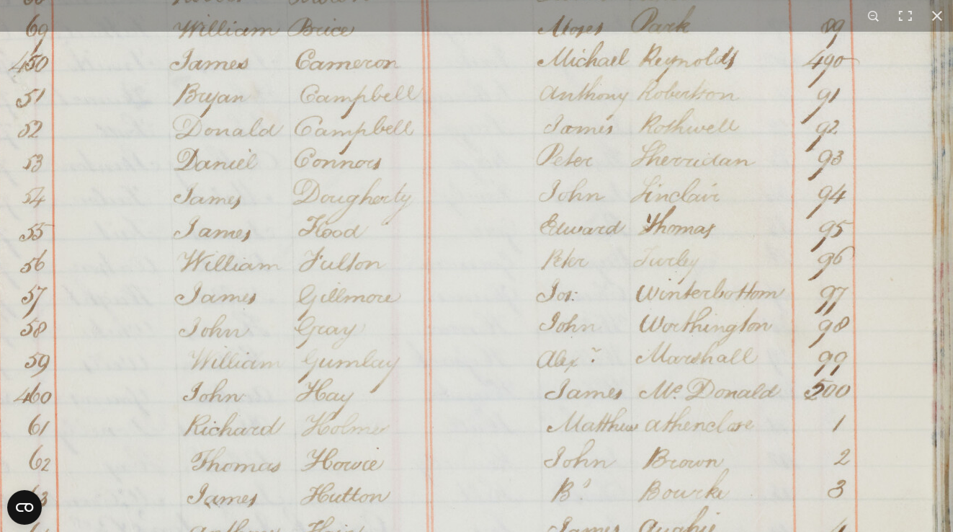
click at [501, 233] on img at bounding box center [455, 257] width 1093 height 1556
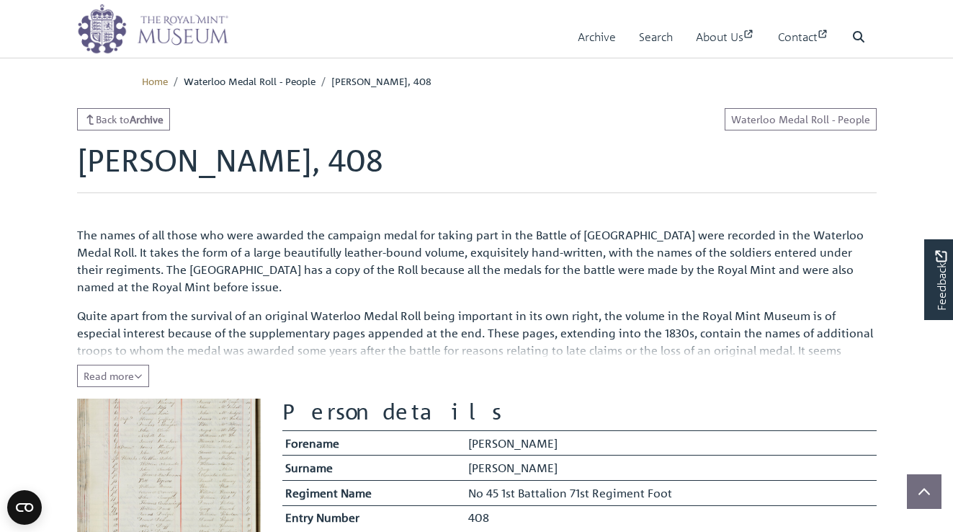
scroll to position [432, 0]
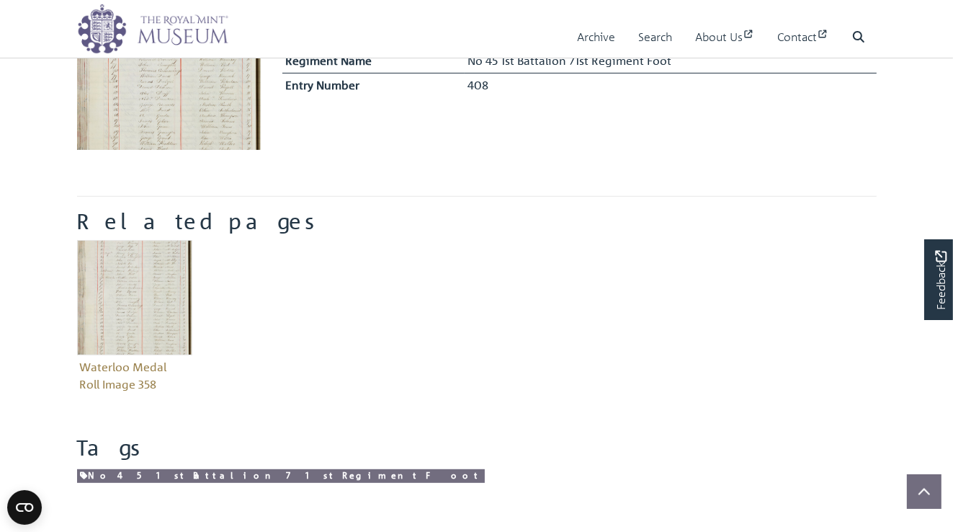
drag, startPoint x: 445, startPoint y: 259, endPoint x: 465, endPoint y: 323, distance: 67.2
click at [465, 323] on div "Waterloo Medal Roll Image 358" at bounding box center [476, 328] width 821 height 177
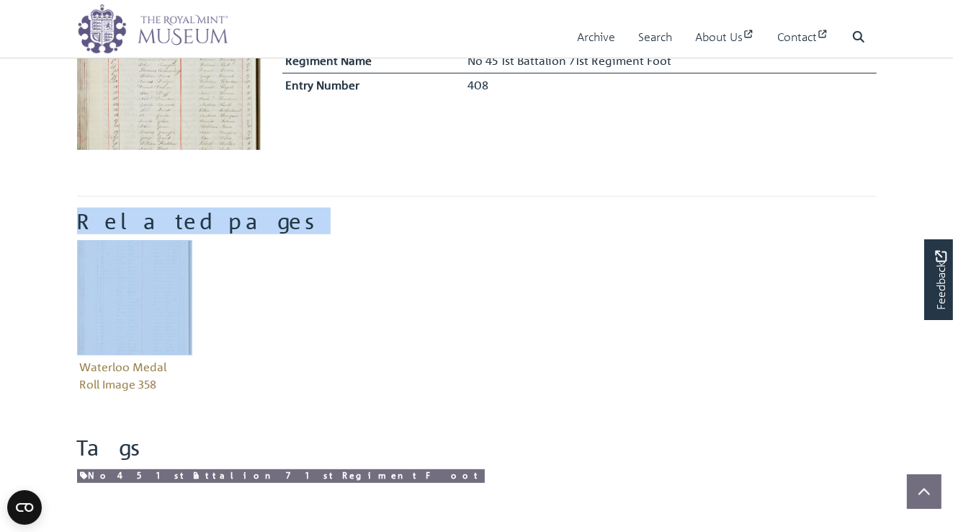
drag, startPoint x: 473, startPoint y: 164, endPoint x: 494, endPoint y: 275, distance: 113.0
click at [494, 275] on main "Back to Archive Waterloo Medal Roll - People [PERSON_NAME], 408 The names of al…" at bounding box center [476, 94] width 821 height 836
click at [542, 318] on div "Waterloo Medal Roll Image 358" at bounding box center [476, 328] width 821 height 177
click at [377, 280] on div "Waterloo Medal Roll Image 358" at bounding box center [476, 328] width 821 height 177
click at [241, 245] on div "Waterloo Medal Roll Image 358" at bounding box center [476, 328] width 821 height 177
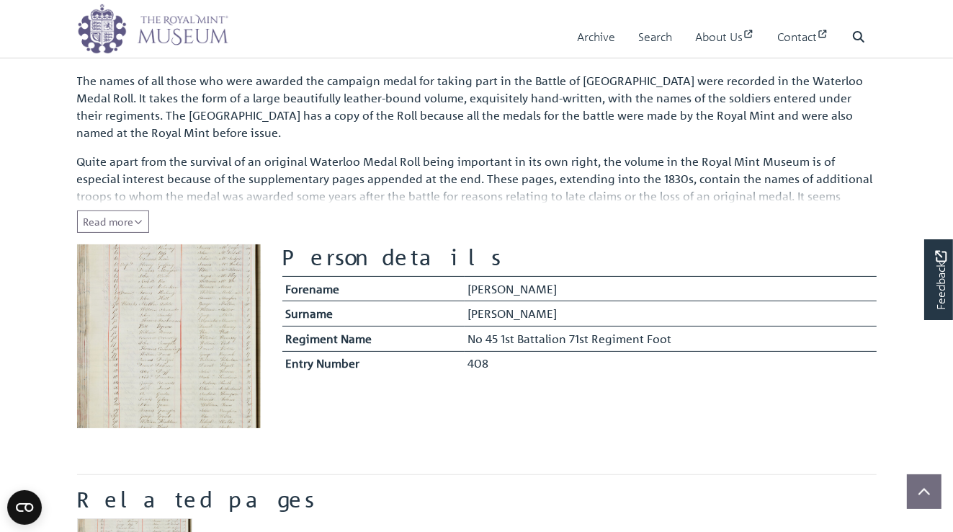
scroll to position [151, 0]
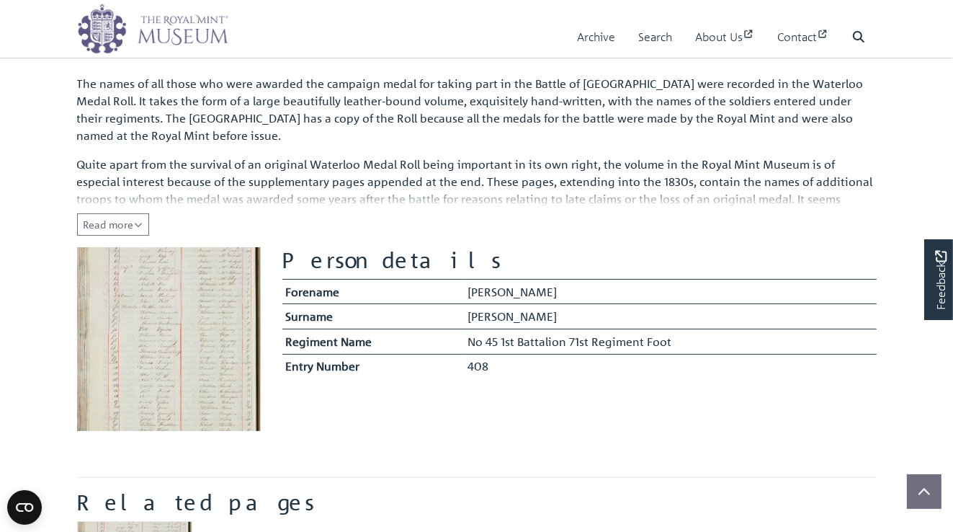
click at [192, 339] on img at bounding box center [169, 339] width 184 height 184
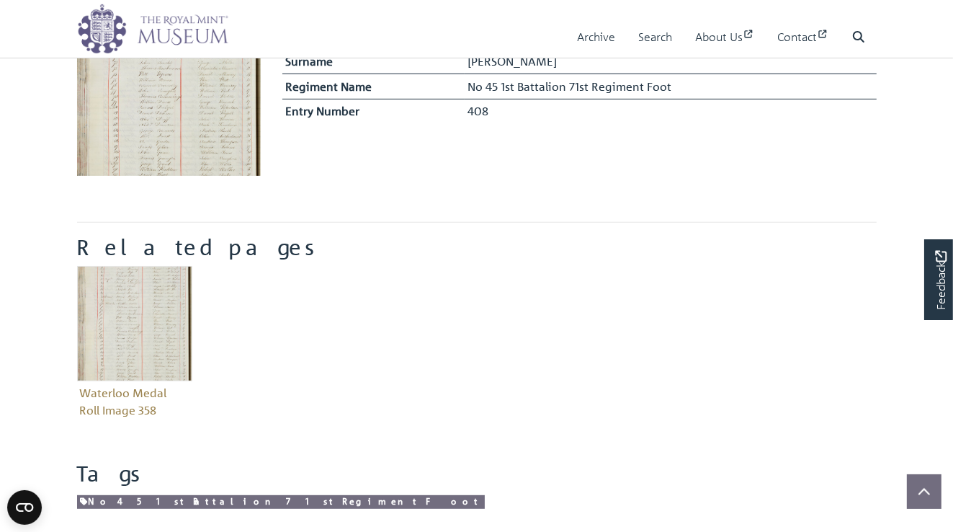
scroll to position [407, 0]
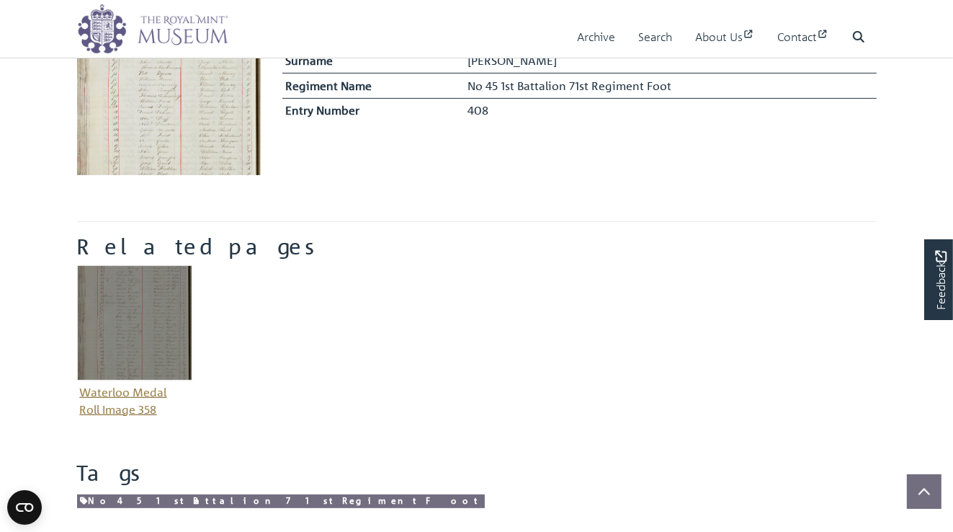
click at [130, 348] on img "Item related to this entity" at bounding box center [134, 322] width 115 height 115
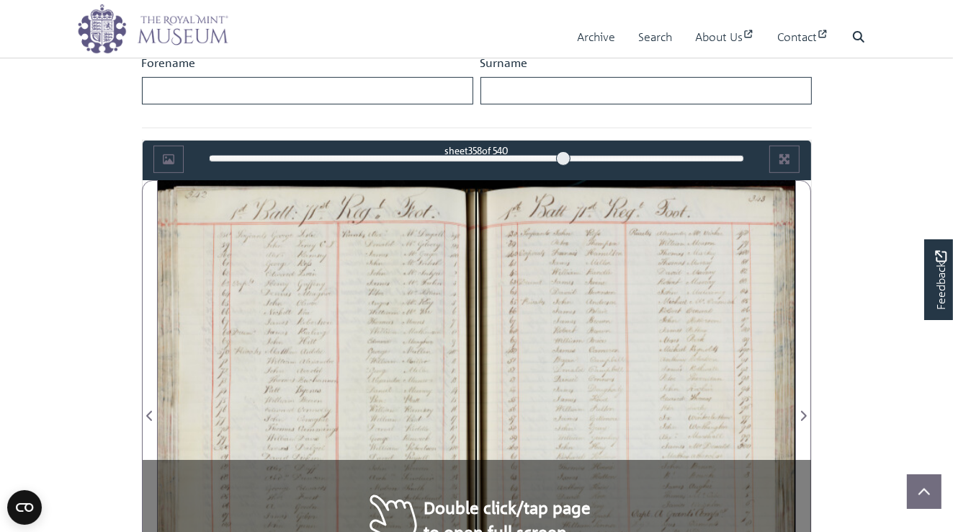
scroll to position [787, 0]
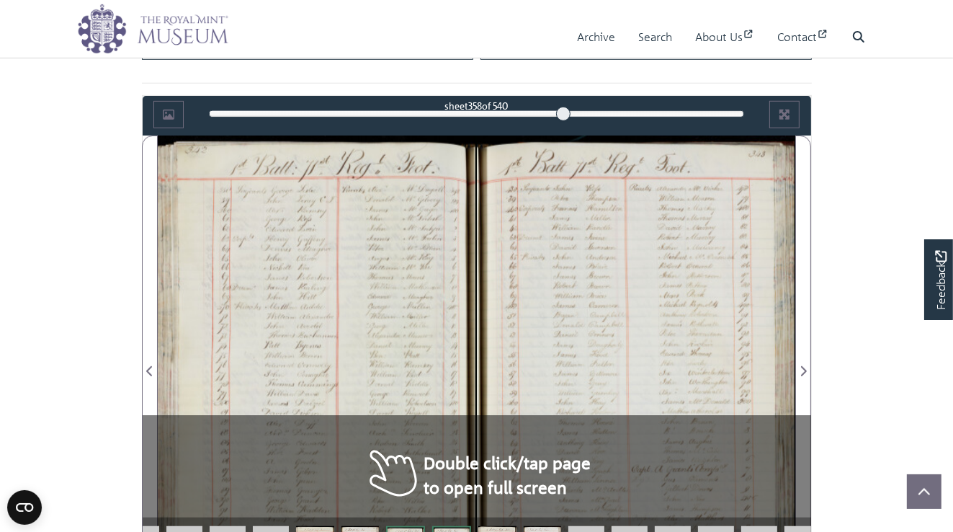
click at [377, 467] on div at bounding box center [317, 362] width 318 height 454
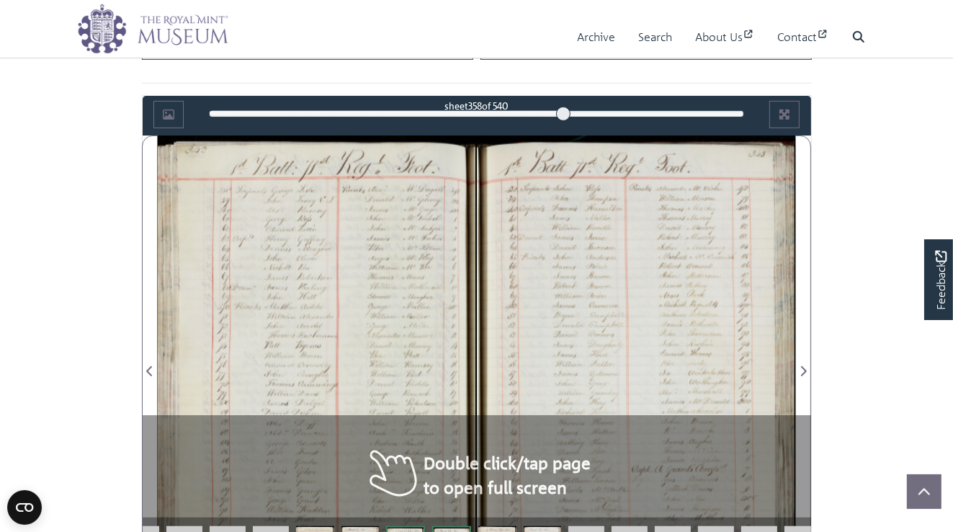
click at [377, 467] on div at bounding box center [317, 362] width 318 height 454
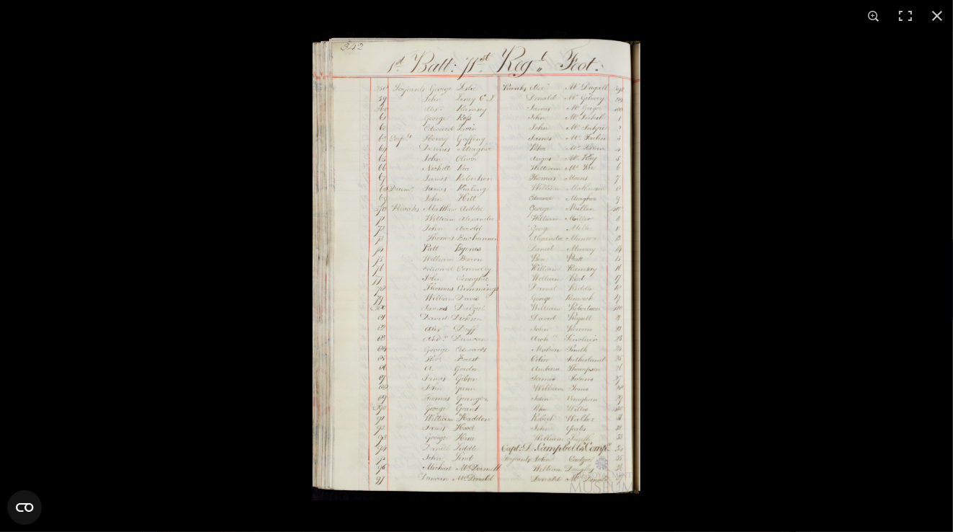
click at [452, 409] on img at bounding box center [476, 266] width 329 height 468
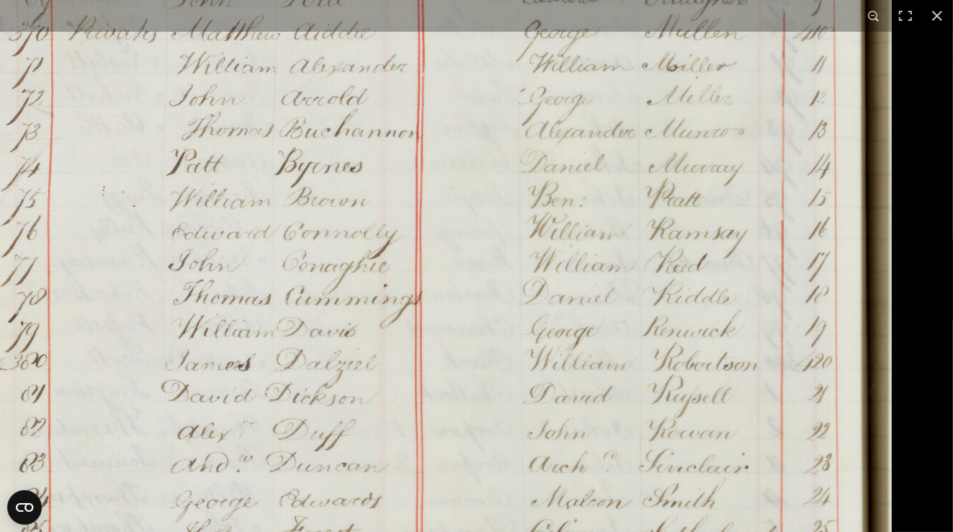
click at [235, 508] on img at bounding box center [348, 223] width 1093 height 1556
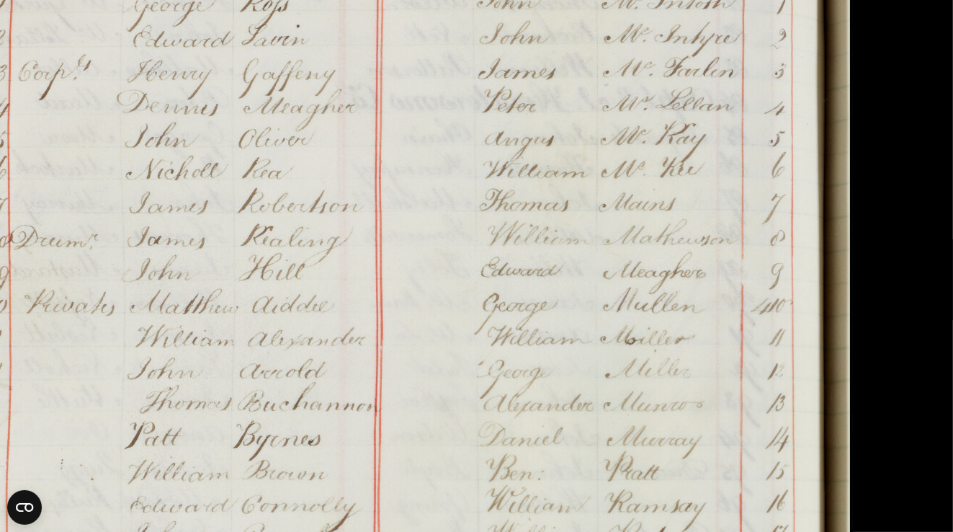
click at [236, 449] on img at bounding box center [306, 496] width 1093 height 1556
